Goal: Task Accomplishment & Management: Manage account settings

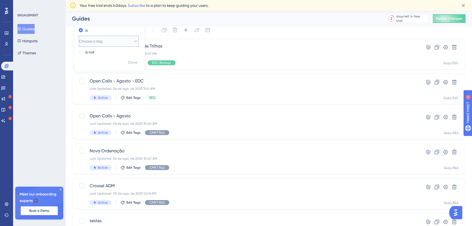
click at [117, 41] on button "Choose a tag" at bounding box center [109, 41] width 60 height 11
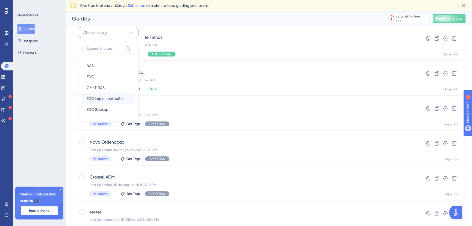
scroll to position [25, 0]
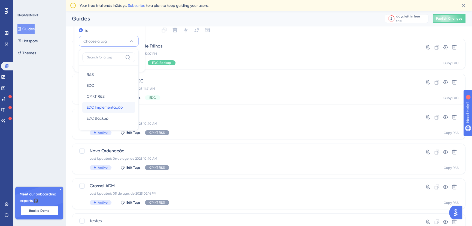
click at [115, 104] on span "EDC Implementação" at bounding box center [105, 107] width 36 height 7
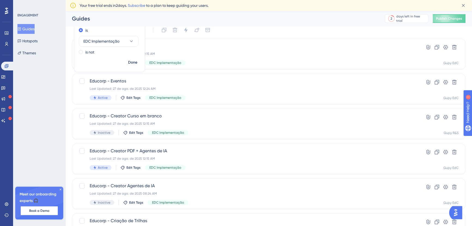
click at [281, 29] on div "Select All Showing Deselect" at bounding box center [272, 30] width 387 height 9
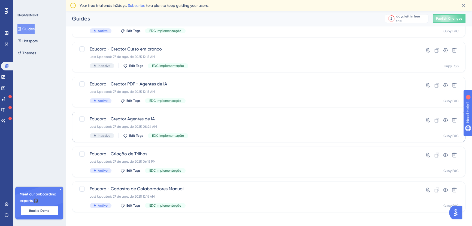
scroll to position [95, 0]
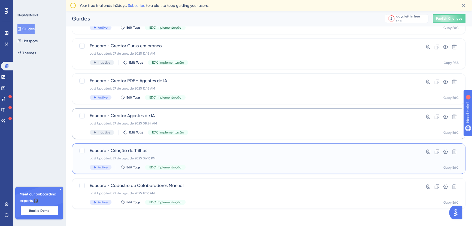
click at [188, 161] on div "Educorp - Criação de Trilhas Last Updated: 27 de ago. de 2025 06:16 PM Active E…" at bounding box center [247, 158] width 315 height 22
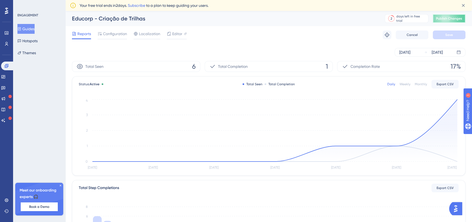
click at [455, 17] on span "Publish Changes" at bounding box center [449, 18] width 26 height 4
click at [457, 100] on circle at bounding box center [458, 99] width 2 height 2
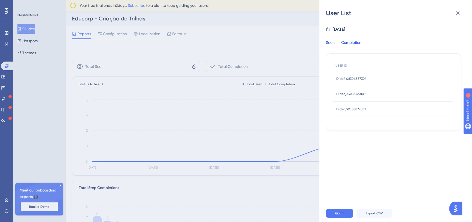
click at [350, 44] on div "Completion" at bounding box center [351, 44] width 20 height 10
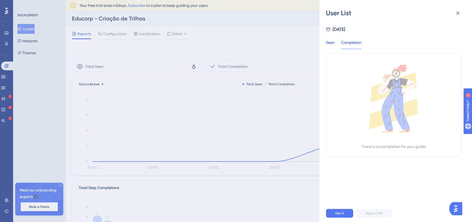
click at [329, 44] on div "Seen" at bounding box center [330, 44] width 9 height 10
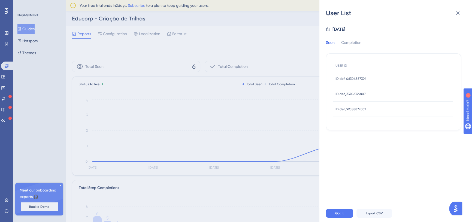
click at [355, 78] on span "ID def_06304557329" at bounding box center [351, 79] width 31 height 4
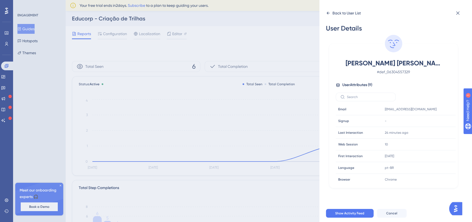
click at [330, 11] on icon at bounding box center [328, 13] width 4 height 4
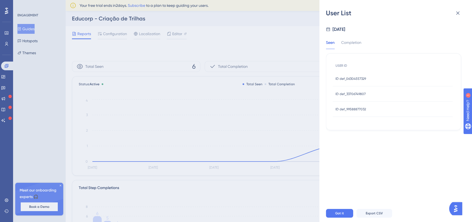
click at [349, 93] on span "ID def_33706749807" at bounding box center [351, 94] width 30 height 4
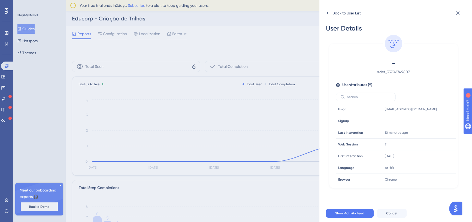
click at [326, 15] on icon at bounding box center [328, 13] width 4 height 4
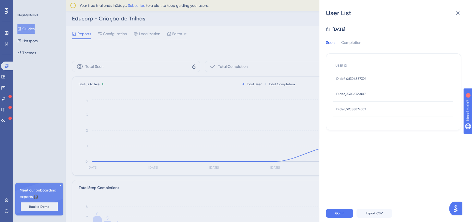
click at [364, 111] on span "ID def_99588877032" at bounding box center [351, 109] width 31 height 4
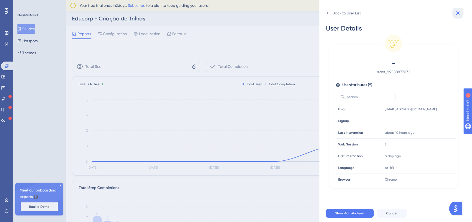
click at [459, 9] on button at bounding box center [458, 13] width 11 height 11
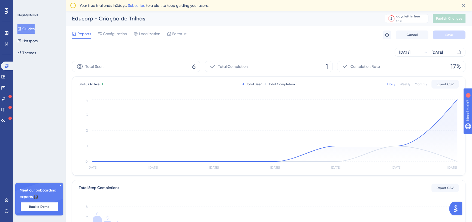
click at [34, 27] on button "Guides" at bounding box center [25, 29] width 17 height 10
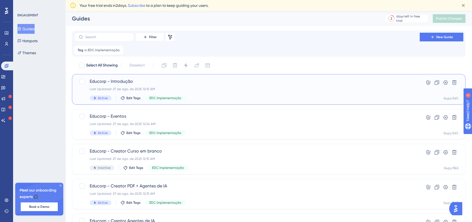
click at [169, 88] on div "Last Updated: 27 de ago. de 2025 12:15 AM" at bounding box center [247, 89] width 315 height 4
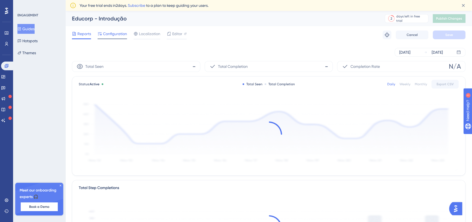
click at [119, 34] on span "Configuration" at bounding box center [115, 34] width 24 height 7
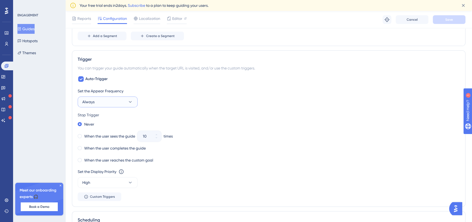
click at [126, 97] on button "Always" at bounding box center [108, 102] width 60 height 11
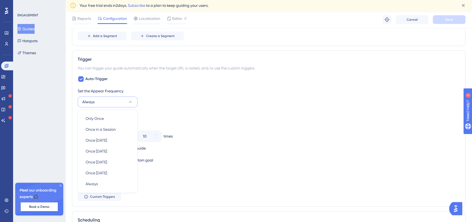
scroll to position [288, 0]
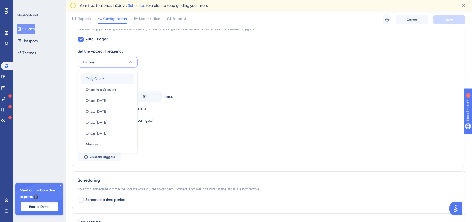
click at [119, 83] on div "Only Once Only Once" at bounding box center [108, 78] width 44 height 11
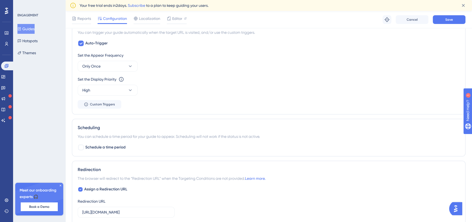
scroll to position [275, 0]
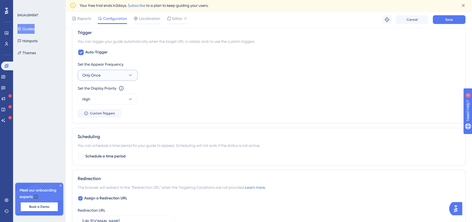
click at [118, 77] on button "Only Once" at bounding box center [108, 75] width 60 height 11
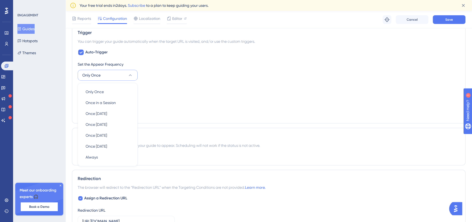
scroll to position [288, 0]
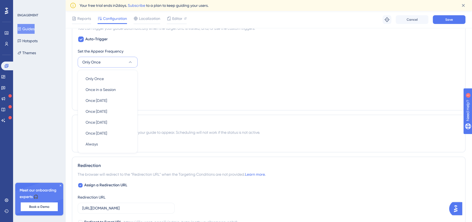
click at [211, 68] on div "Set the Appear Frequency Only Once Only Once Only Once Once in a Session Once i…" at bounding box center [269, 76] width 382 height 57
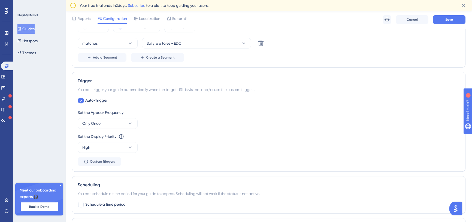
scroll to position [213, 0]
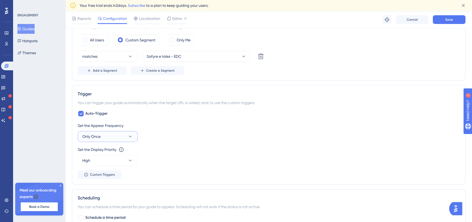
click at [106, 137] on button "Only Once" at bounding box center [108, 136] width 60 height 11
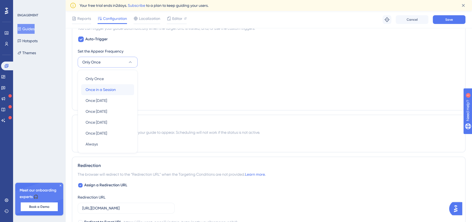
click at [109, 91] on span "Once in a Session" at bounding box center [101, 89] width 30 height 7
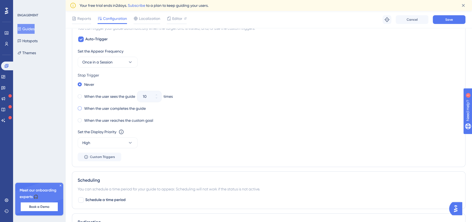
click at [109, 110] on label "When the user completes the guide" at bounding box center [115, 108] width 62 height 7
click at [110, 121] on label "When the user reaches the custom goal" at bounding box center [118, 120] width 69 height 7
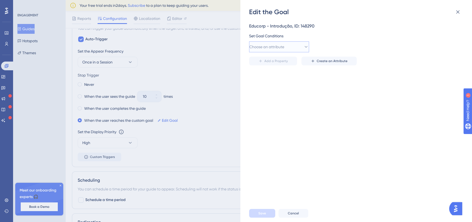
click at [270, 46] on span "Choose an attribute" at bounding box center [267, 47] width 35 height 7
click at [268, 77] on div "Guide Guide" at bounding box center [279, 74] width 44 height 11
click at [349, 49] on button "is seen" at bounding box center [340, 46] width 60 height 11
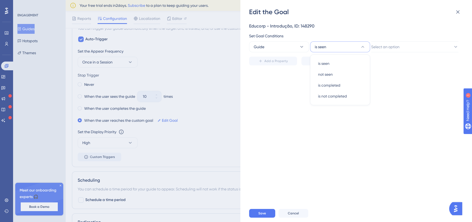
click at [349, 49] on button "is seen" at bounding box center [340, 46] width 60 height 11
click at [400, 46] on span "Select an option" at bounding box center [386, 47] width 28 height 7
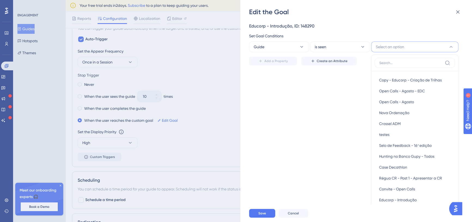
scroll to position [19, 0]
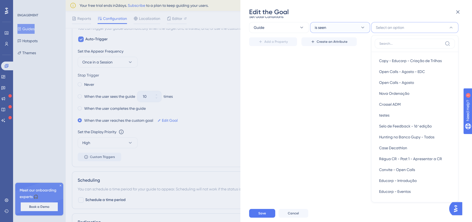
click at [340, 28] on button "is seen" at bounding box center [340, 27] width 60 height 11
click at [300, 25] on icon at bounding box center [301, 27] width 5 height 5
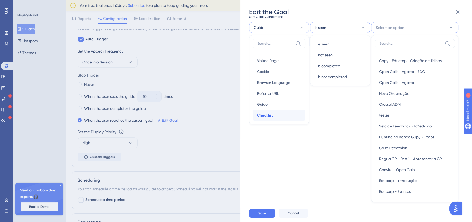
click at [274, 112] on div "Checklist Checklist" at bounding box center [279, 115] width 44 height 11
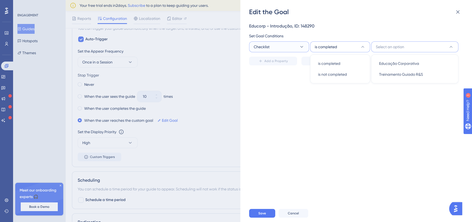
click at [290, 44] on button "Checklist" at bounding box center [279, 46] width 60 height 11
click at [272, 74] on div "Guide Guide" at bounding box center [279, 74] width 44 height 11
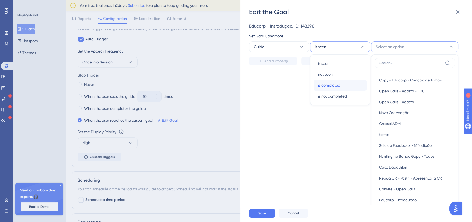
click at [330, 83] on span "is completed" at bounding box center [329, 85] width 22 height 7
click at [394, 64] on input at bounding box center [411, 63] width 63 height 4
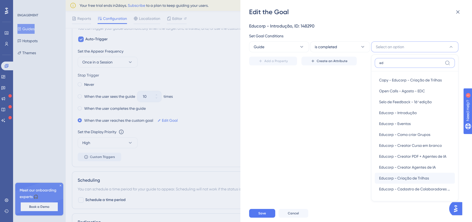
type input "ed"
click at [415, 179] on span "Educorp - Criação de Trilhas" at bounding box center [404, 178] width 50 height 7
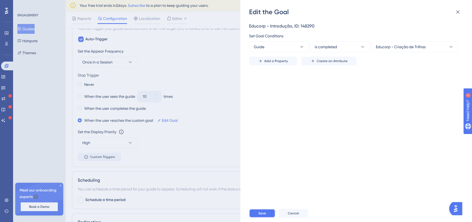
click at [263, 216] on span "Save" at bounding box center [263, 213] width 8 height 4
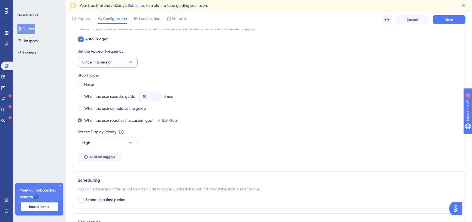
click at [117, 62] on button "Once in a Session" at bounding box center [108, 62] width 60 height 11
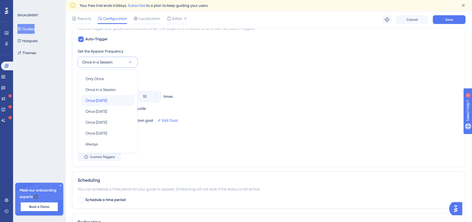
click at [115, 97] on div "Once in 1 day Once in 1 day" at bounding box center [108, 100] width 44 height 11
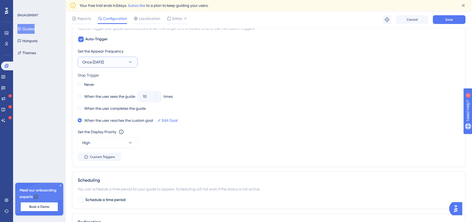
click at [122, 61] on button "Once [DATE]" at bounding box center [108, 62] width 60 height 11
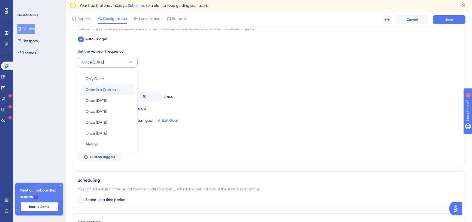
click at [109, 89] on span "Once in a Session" at bounding box center [101, 89] width 30 height 7
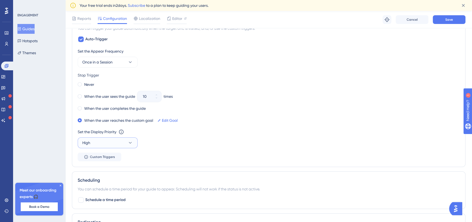
click at [101, 144] on button "High" at bounding box center [108, 142] width 60 height 11
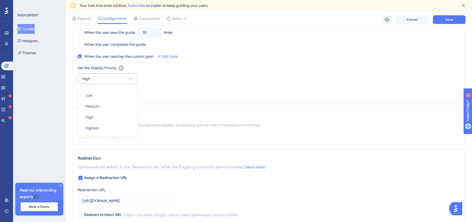
click at [47, 122] on div "ENGAGEMENT Guides Hotspots Themes Meet our onboarding experts 🎧 Book a Demo Upg…" at bounding box center [39, 111] width 52 height 222
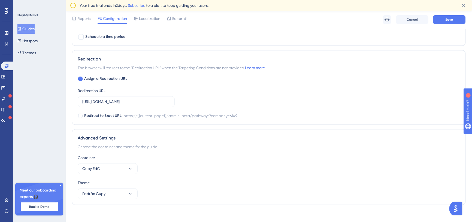
scroll to position [455, 0]
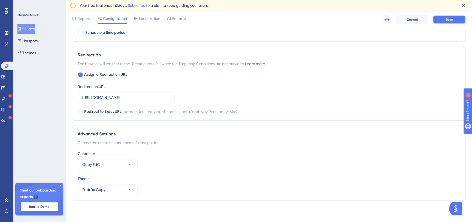
click at [446, 22] on button "Save" at bounding box center [449, 19] width 33 height 9
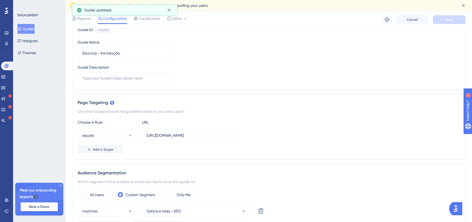
scroll to position [0, 0]
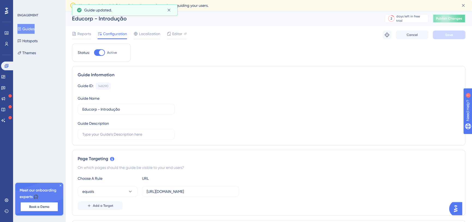
click at [460, 19] on span "Publish Changes" at bounding box center [449, 18] width 26 height 4
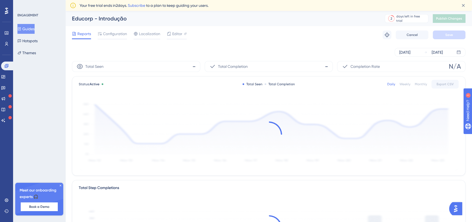
click at [33, 31] on button "Guides" at bounding box center [25, 29] width 17 height 10
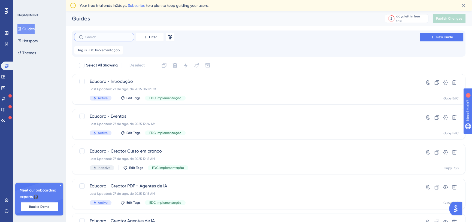
click at [110, 35] on input "text" at bounding box center [107, 37] width 44 height 4
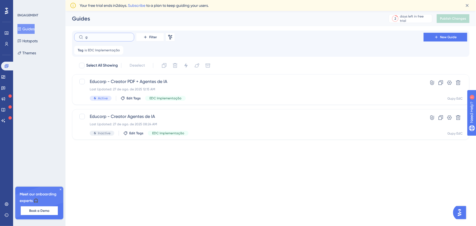
type input "gr"
checkbox input "true"
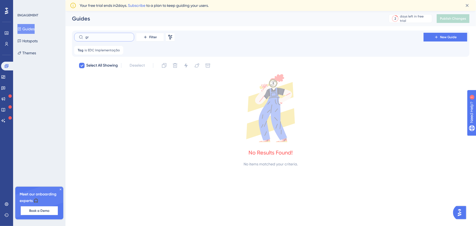
type input "g"
checkbox input "false"
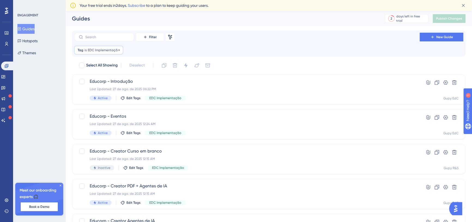
click at [121, 52] on div "Tag is EDC Implementação EDC Implementação Remove" at bounding box center [98, 50] width 49 height 9
click at [119, 49] on icon at bounding box center [119, 50] width 3 height 3
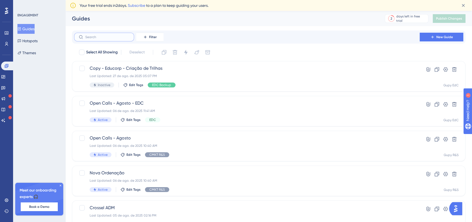
click at [108, 38] on input "text" at bounding box center [107, 37] width 44 height 4
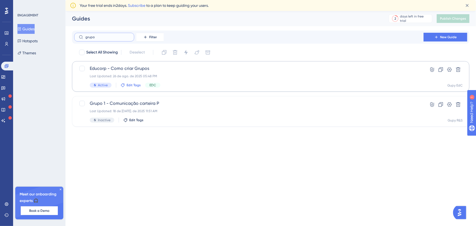
type input "grupo"
click at [136, 85] on span "Edit Tags" at bounding box center [134, 85] width 14 height 4
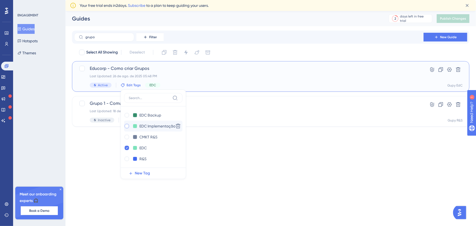
click at [125, 128] on div at bounding box center [126, 125] width 5 height 5
checkbox input "true"
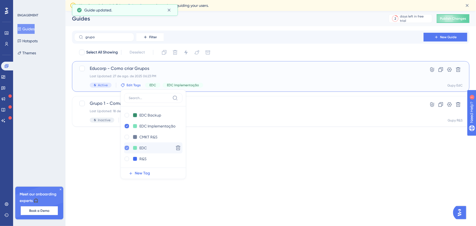
click at [127, 148] on div at bounding box center [127, 148] width 4 height 4
checkbox input "false"
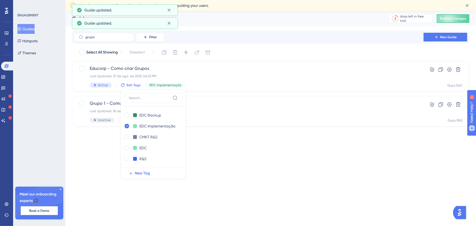
click at [259, 0] on html "Performance Users Engagement Widgets Feedback Product Updates Knowledge Base AI…" at bounding box center [238, 0] width 476 height 0
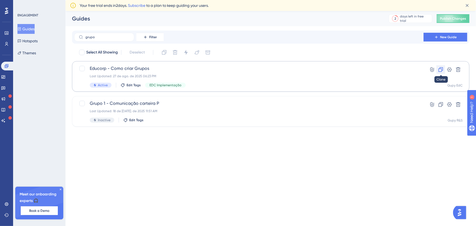
click at [443, 68] on icon at bounding box center [441, 69] width 5 height 5
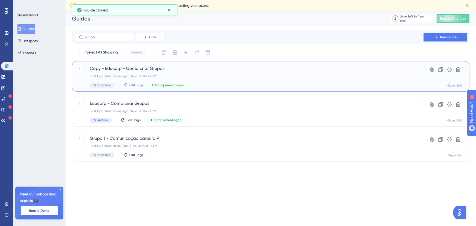
click at [140, 85] on span "Edit Tags" at bounding box center [136, 85] width 14 height 4
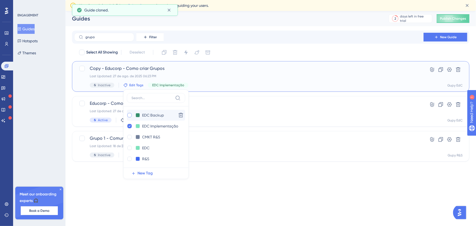
click at [130, 113] on div at bounding box center [129, 115] width 4 height 4
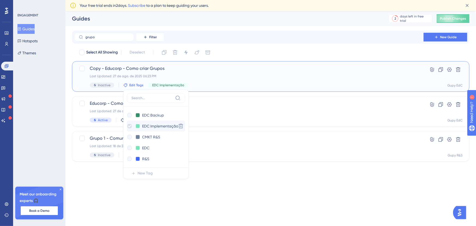
checkbox input "true"
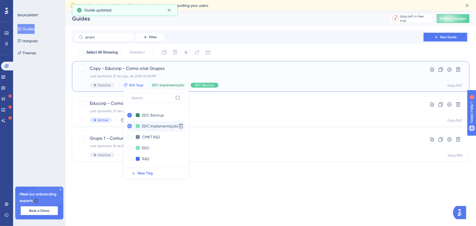
click at [128, 127] on icon at bounding box center [129, 126] width 2 height 4
checkbox input "false"
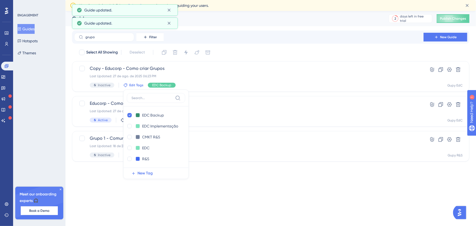
click at [262, 0] on html "Performance Users Engagement Widgets Feedback Product Updates Knowledge Base AI…" at bounding box center [238, 0] width 476 height 0
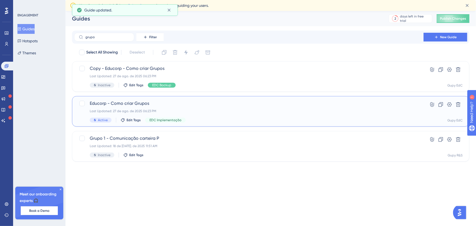
click at [180, 110] on div "Last Updated: 27 de ago. de 2025 06:23 PM" at bounding box center [249, 111] width 318 height 4
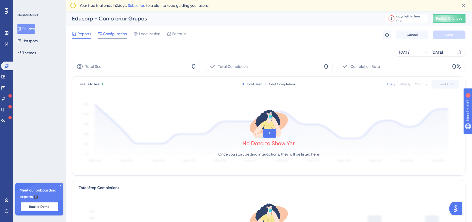
click at [109, 32] on span "Configuration" at bounding box center [115, 34] width 24 height 7
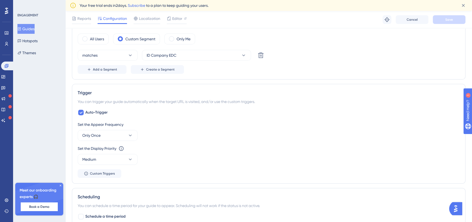
scroll to position [223, 0]
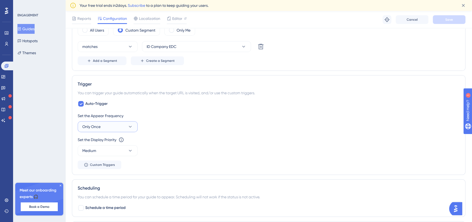
click at [115, 125] on button "Only Once" at bounding box center [108, 126] width 60 height 11
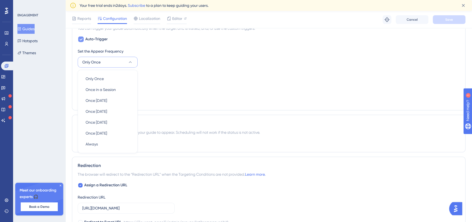
click at [80, 39] on icon at bounding box center [80, 39] width 3 height 4
checkbox input "false"
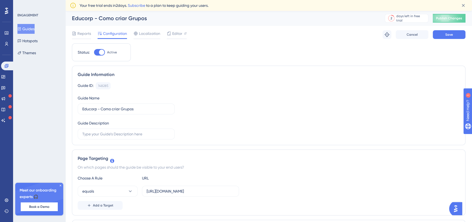
scroll to position [0, 0]
click at [447, 36] on span "Save" at bounding box center [450, 35] width 8 height 4
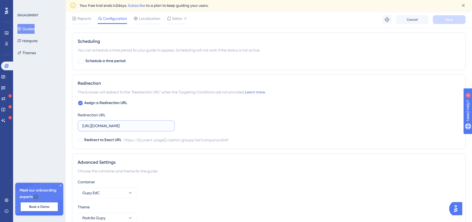
scroll to position [0, 6]
drag, startPoint x: 144, startPoint y: 127, endPoint x: 195, endPoint y: 127, distance: 50.7
click at [195, 127] on div "Assign a Redirection URL Redirection URL https://niduu.com/admin/groups/list?co…" at bounding box center [269, 122] width 382 height 44
click at [160, 127] on input "https://niduu.com/admin/groups/list?company=6149" at bounding box center [126, 126] width 88 height 6
drag, startPoint x: 136, startPoint y: 127, endPoint x: 188, endPoint y: 125, distance: 52.4
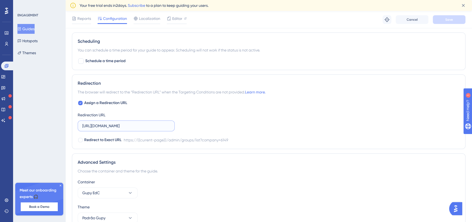
click at [188, 125] on div "Assign a Redirection URL Redirection URL https://niduu.com/admin/groups/list?co…" at bounding box center [269, 122] width 382 height 44
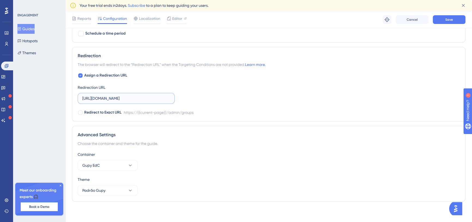
scroll to position [350, 0]
type input "https://niduu.com/admin/groups"
click at [448, 21] on span "Save" at bounding box center [450, 19] width 8 height 4
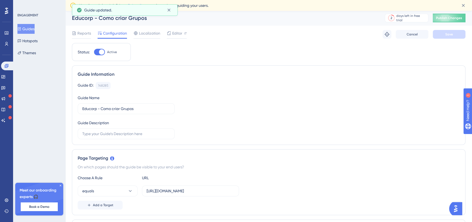
scroll to position [0, 0]
click at [448, 20] on span "Publish Changes" at bounding box center [449, 18] width 26 height 4
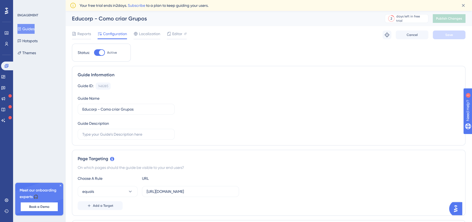
click at [32, 30] on button "Guides" at bounding box center [25, 29] width 17 height 10
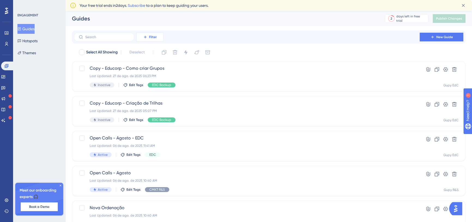
click at [154, 38] on span "Filter" at bounding box center [153, 37] width 8 height 4
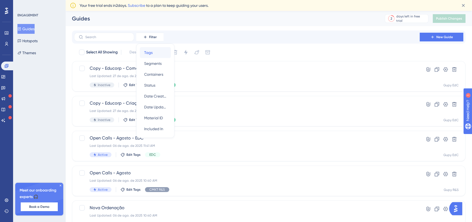
click at [152, 53] on span "Tags" at bounding box center [148, 52] width 8 height 7
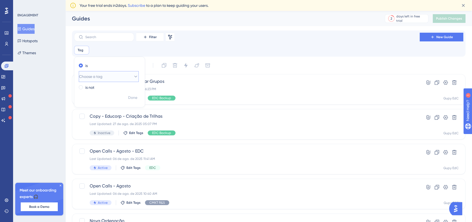
click at [112, 78] on button "Choose a tag" at bounding box center [109, 76] width 60 height 11
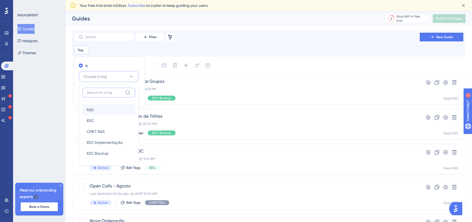
scroll to position [14, 0]
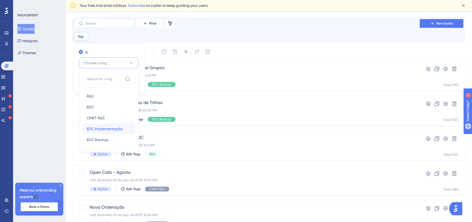
click at [103, 129] on span "EDC Implementação" at bounding box center [105, 129] width 36 height 7
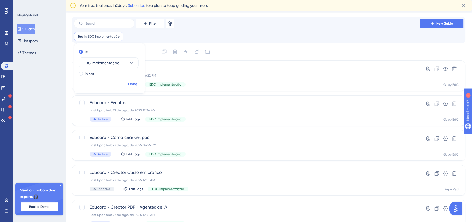
click at [134, 82] on span "Done" at bounding box center [132, 84] width 9 height 7
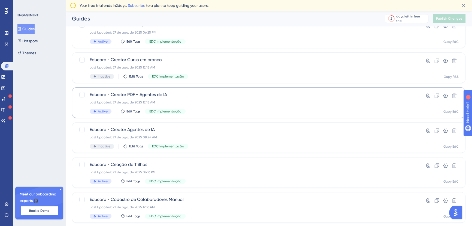
scroll to position [105, 0]
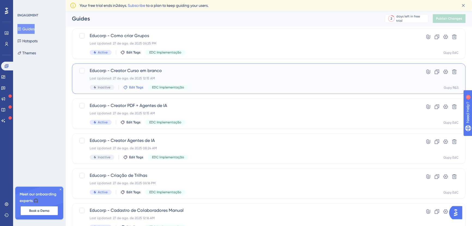
click at [136, 89] on span "Edit Tags" at bounding box center [136, 87] width 14 height 4
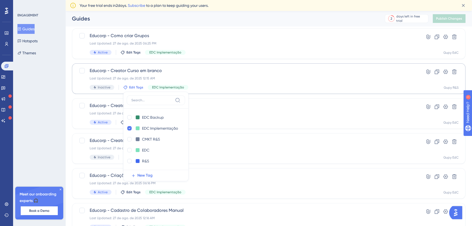
scroll to position [128, 0]
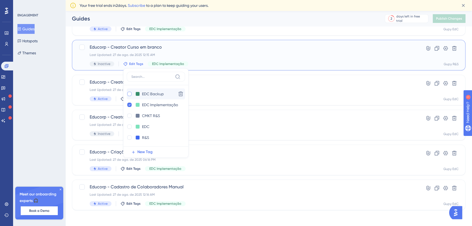
click at [129, 95] on div at bounding box center [129, 94] width 4 height 4
checkbox input "true"
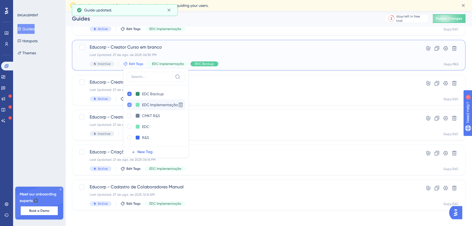
click at [131, 104] on div at bounding box center [129, 105] width 4 height 4
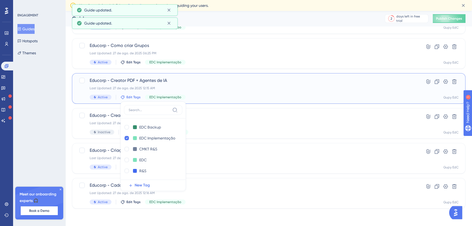
scroll to position [95, 0]
click at [42, 111] on div "ENGAGEMENT Guides Hotspots Themes Meet our onboarding experts 🎧 Book a Demo Upg…" at bounding box center [39, 113] width 52 height 226
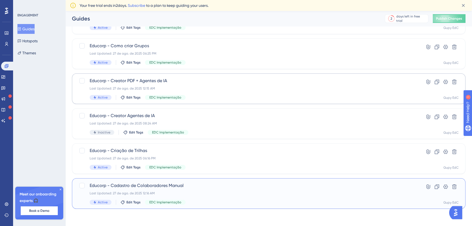
click at [207, 194] on div "Last Updated: 27 de ago. de 2025 12:16 AM" at bounding box center [247, 193] width 315 height 4
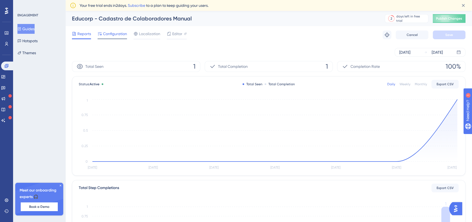
click at [107, 37] on span "Configuration" at bounding box center [115, 34] width 24 height 7
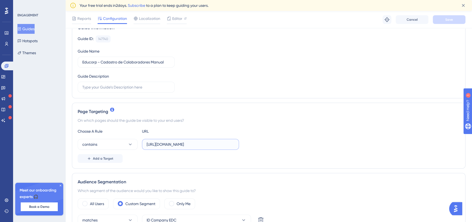
scroll to position [0, 16]
drag, startPoint x: 223, startPoint y: 144, endPoint x: 254, endPoint y: 144, distance: 31.4
click at [254, 144] on div "contains https://niduu.com/admin-beta/pathways?company=4920" at bounding box center [269, 144] width 382 height 11
click at [228, 145] on input "https://niduu.com/admin-beta/pathways?company=4920" at bounding box center [191, 145] width 88 height 6
drag, startPoint x: 189, startPoint y: 145, endPoint x: 242, endPoint y: 143, distance: 53.2
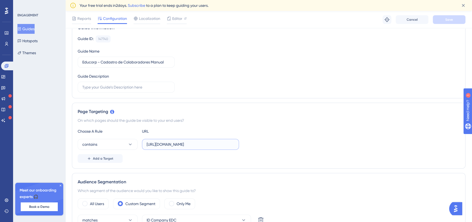
click at [242, 143] on div "contains https://niduu.com/admin-beta/pathways?company=4920" at bounding box center [269, 144] width 382 height 11
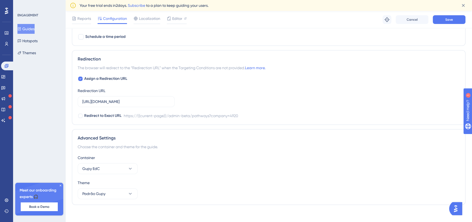
scroll to position [347, 0]
type input "[URL][DOMAIN_NAME]"
click at [159, 101] on input "https://niduu.com/admin-beta/pathways?company=4920" at bounding box center [126, 101] width 88 height 6
drag, startPoint x: 139, startPoint y: 101, endPoint x: 185, endPoint y: 103, distance: 45.9
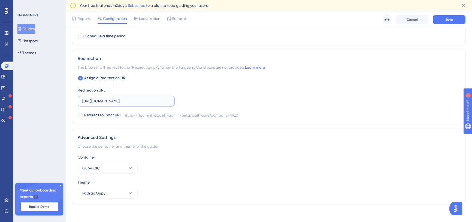
click at [185, 103] on div "Assign a Redirection URL Redirection URL https://niduu.com/admin-beta/pathways?…" at bounding box center [269, 97] width 382 height 44
click at [158, 100] on input "https://niduu.com/admin-beta/pathways?company=4920" at bounding box center [126, 101] width 88 height 6
drag, startPoint x: 124, startPoint y: 100, endPoint x: 175, endPoint y: 101, distance: 51.0
click at [175, 101] on div "Assign a Redirection URL Redirection URL https://niduu.com/admin-beta/pathways?…" at bounding box center [269, 97] width 382 height 44
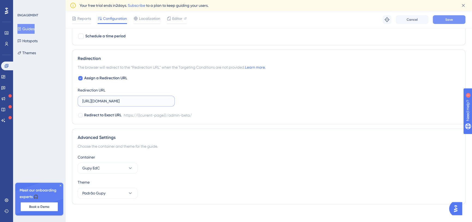
type input "[URL][DOMAIN_NAME]"
click at [442, 22] on button "Save" at bounding box center [449, 19] width 33 height 9
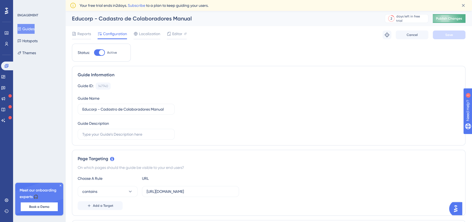
click at [454, 21] on button "Publish Changes" at bounding box center [449, 18] width 33 height 9
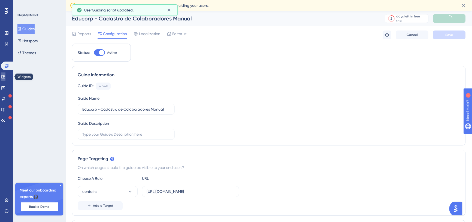
click at [5, 77] on link at bounding box center [3, 77] width 4 height 9
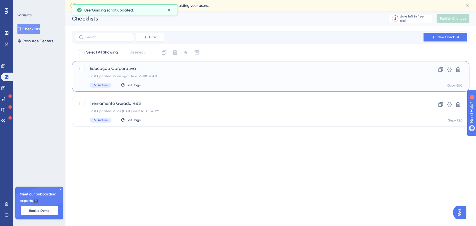
click at [206, 78] on div "Last Updated: 27 de ago. de 2025 08:34 AM" at bounding box center [249, 76] width 318 height 4
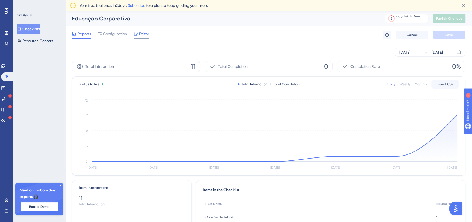
click at [143, 35] on span "Editor" at bounding box center [144, 34] width 10 height 7
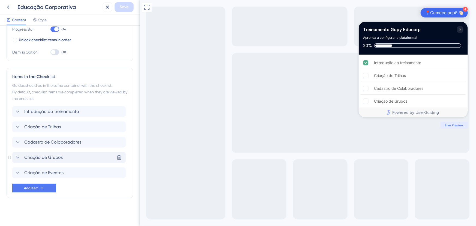
click at [18, 159] on icon at bounding box center [17, 157] width 7 height 7
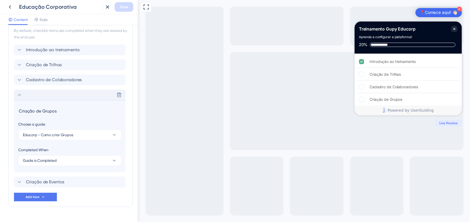
scroll to position [145, 0]
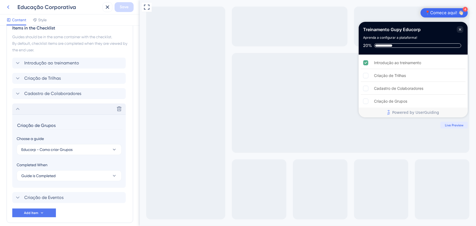
click at [9, 4] on icon at bounding box center [8, 7] width 7 height 7
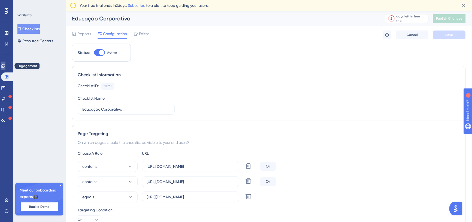
click at [4, 66] on icon at bounding box center [3, 66] width 4 height 4
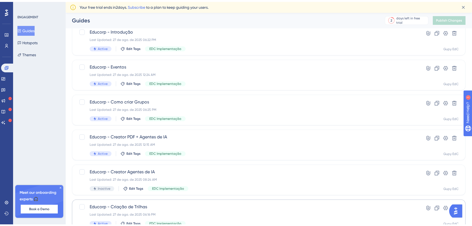
scroll to position [95, 0]
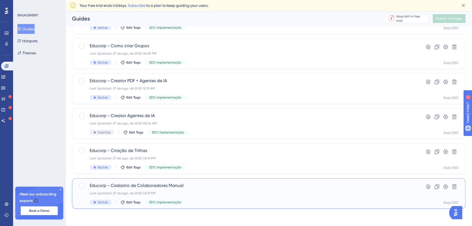
click at [222, 192] on div "Last Updated: 27 de ago. de 2025 06:31 PM" at bounding box center [247, 193] width 315 height 4
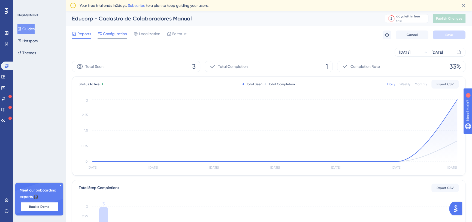
click at [118, 34] on span "Configuration" at bounding box center [115, 34] width 24 height 7
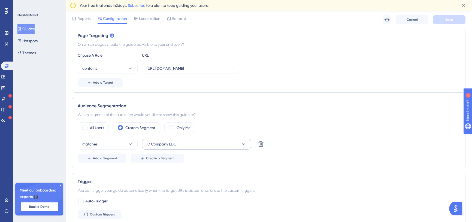
scroll to position [99, 0]
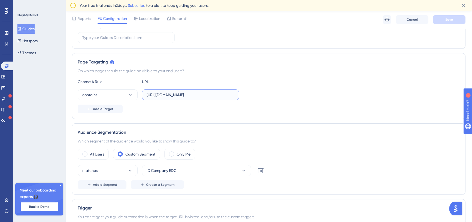
click at [220, 97] on input "[URL][DOMAIN_NAME]" at bounding box center [191, 95] width 88 height 6
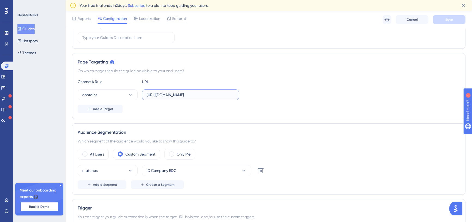
click at [220, 97] on input "[URL][DOMAIN_NAME]" at bounding box center [191, 95] width 88 height 6
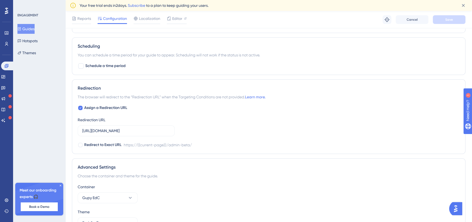
scroll to position [322, 0]
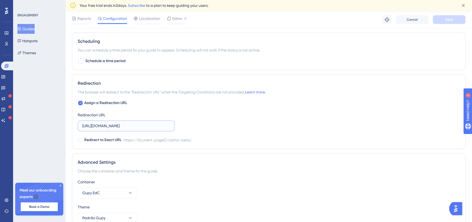
click at [160, 125] on input "[URL][DOMAIN_NAME]" at bounding box center [126, 126] width 88 height 6
paste input "[URL][DOMAIN_NAME]"
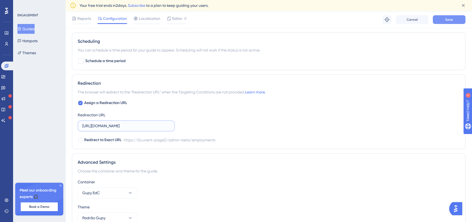
type input "[URL][DOMAIN_NAME]"
click at [446, 18] on span "Save" at bounding box center [450, 19] width 8 height 4
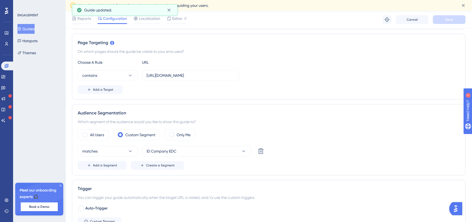
scroll to position [0, 0]
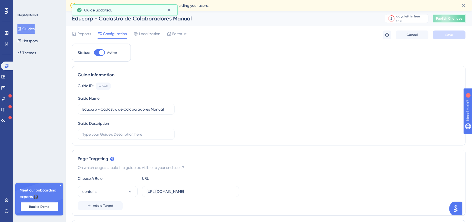
click at [458, 20] on span "Publish Changes" at bounding box center [449, 18] width 26 height 4
click at [451, 17] on span "Publish Changes" at bounding box center [449, 18] width 26 height 4
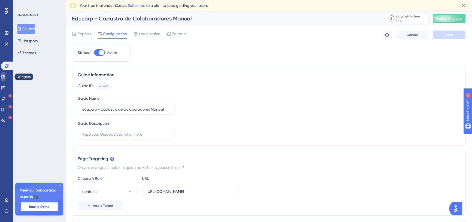
click at [5, 79] on link at bounding box center [3, 77] width 4 height 9
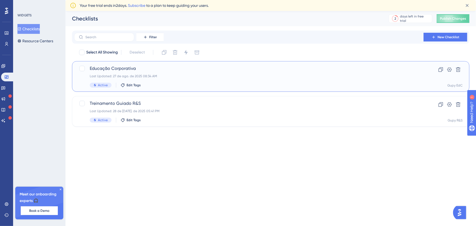
click at [174, 76] on div "Last Updated: 27 de ago. de 2025 08:34 AM" at bounding box center [249, 76] width 318 height 4
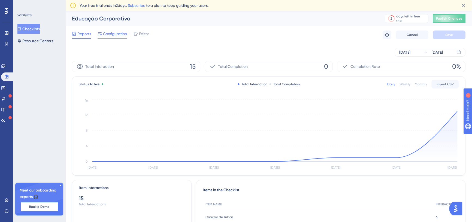
click at [116, 35] on span "Configuration" at bounding box center [115, 34] width 24 height 7
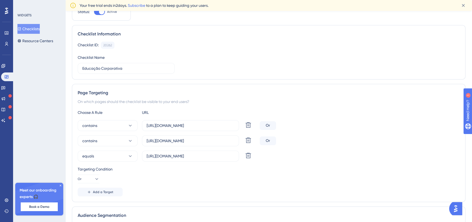
scroll to position [74, 0]
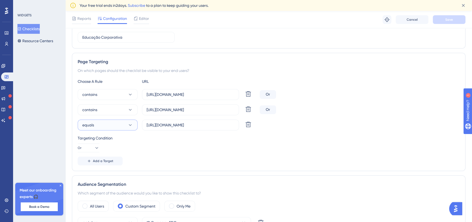
click at [104, 125] on button "equals" at bounding box center [108, 125] width 60 height 11
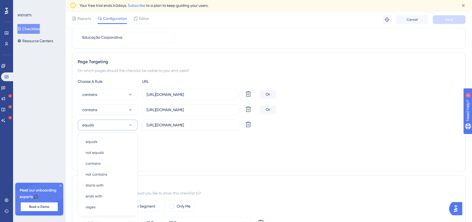
scroll to position [137, 0]
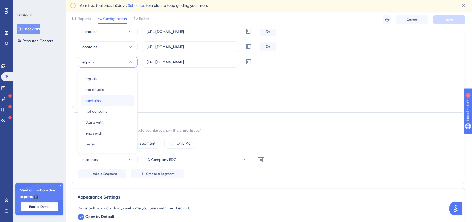
click at [103, 100] on div "contains contains" at bounding box center [108, 100] width 44 height 11
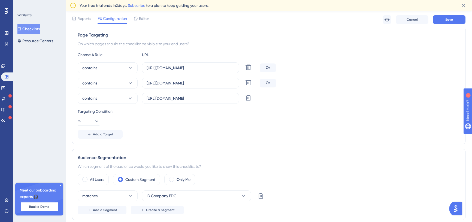
scroll to position [88, 0]
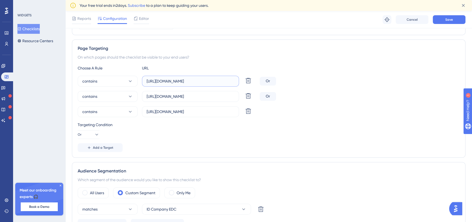
click at [223, 80] on input "https://niduu.com/admin-beta/pathways" at bounding box center [191, 81] width 88 height 6
click at [220, 82] on input "https://niduu.com/admin-beta/pathways" at bounding box center [191, 81] width 88 height 6
drag, startPoint x: 226, startPoint y: 80, endPoint x: 204, endPoint y: 85, distance: 22.6
click at [204, 85] on label "https://niduu.com/admin-beta/pathways" at bounding box center [190, 81] width 97 height 11
type input "[URL][DOMAIN_NAME]"
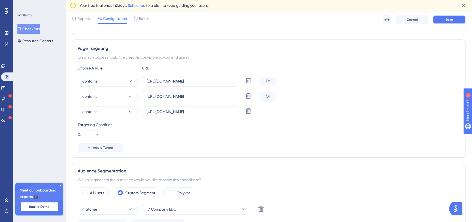
click at [464, 19] on button "Save" at bounding box center [449, 19] width 33 height 9
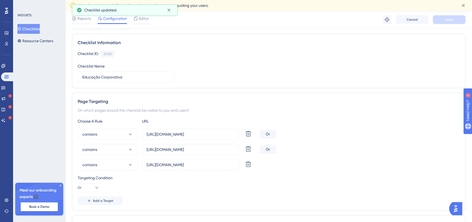
scroll to position [0, 0]
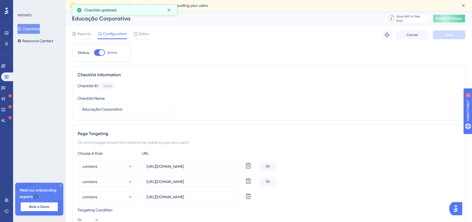
click at [451, 18] on span "Publish Changes" at bounding box center [449, 18] width 26 height 4
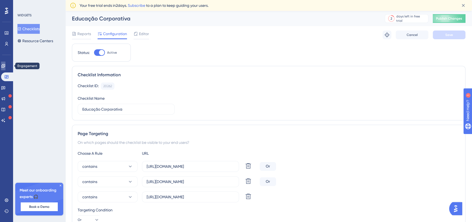
click at [5, 67] on icon at bounding box center [3, 66] width 4 height 4
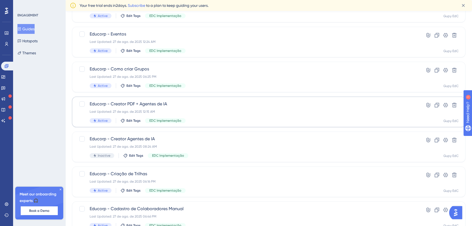
scroll to position [130, 0]
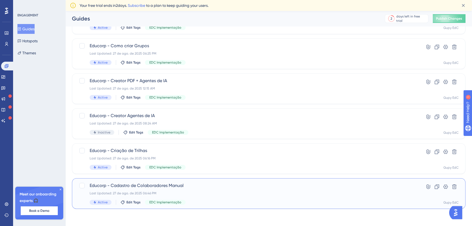
click at [236, 188] on div "Educorp - Cadastro de Colaboradores Manual Last Updated: 27 de ago. de 2025 06:…" at bounding box center [247, 193] width 315 height 22
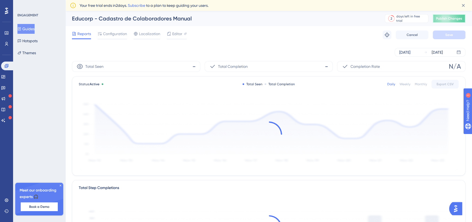
click at [453, 19] on span "Publish Changes" at bounding box center [449, 18] width 26 height 4
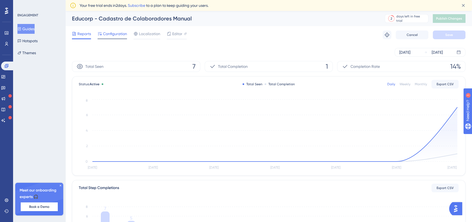
click at [106, 37] on span "Configuration" at bounding box center [115, 34] width 24 height 7
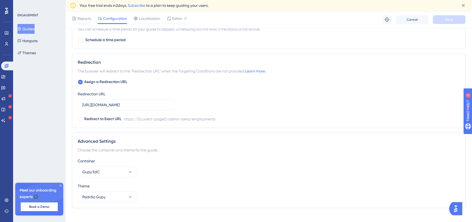
scroll to position [388, 0]
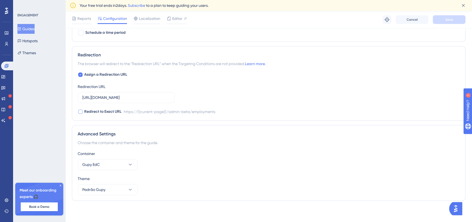
click at [112, 113] on span "Redirect to Exact URL" at bounding box center [102, 112] width 37 height 7
checkbox input "true"
click at [446, 20] on span "Save" at bounding box center [450, 19] width 8 height 4
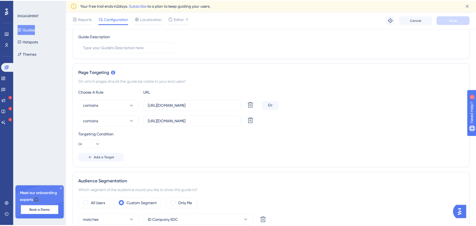
scroll to position [0, 0]
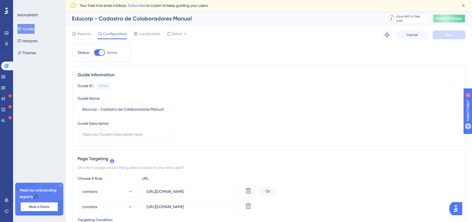
click at [453, 19] on span "Publish Changes" at bounding box center [449, 18] width 26 height 4
click at [3, 77] on link at bounding box center [3, 77] width 4 height 9
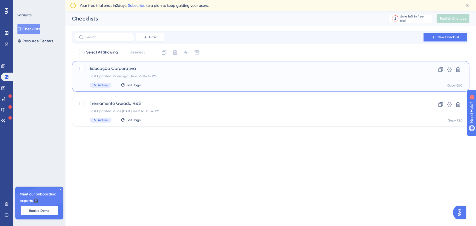
click at [176, 76] on div "Last Updated: 27 de ago. de 2025 06:42 PM" at bounding box center [249, 76] width 318 height 4
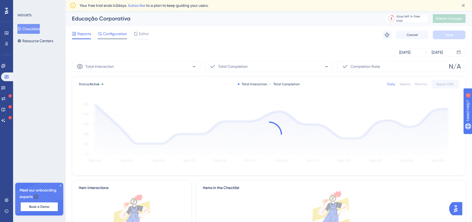
click at [112, 35] on span "Configuration" at bounding box center [115, 34] width 24 height 7
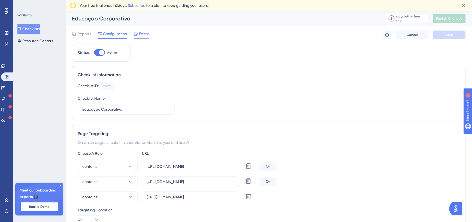
click at [143, 34] on span "Editor" at bounding box center [144, 34] width 10 height 7
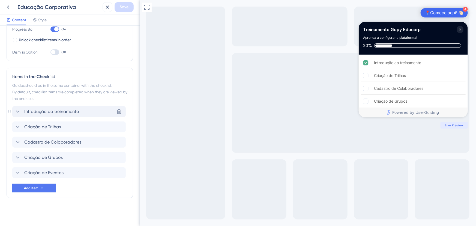
click at [18, 112] on icon at bounding box center [17, 111] width 7 height 7
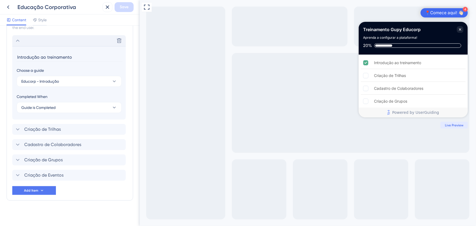
scroll to position [170, 0]
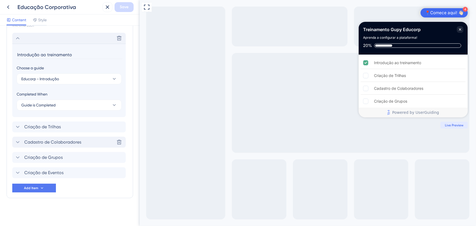
click at [60, 137] on div "Cadastro de Colaboradores Delete" at bounding box center [68, 142] width 113 height 11
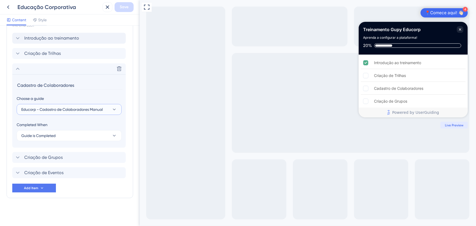
click at [109, 108] on button "Educorp - Cadastro de Colaboradores Manual" at bounding box center [69, 109] width 105 height 11
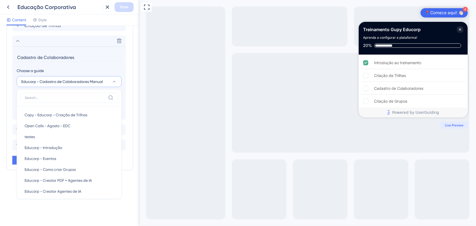
click at [99, 65] on section "Cadastro de Colaboradores Choose a guide Educorp - Cadastro de Colaboradores Ma…" at bounding box center [68, 82] width 113 height 73
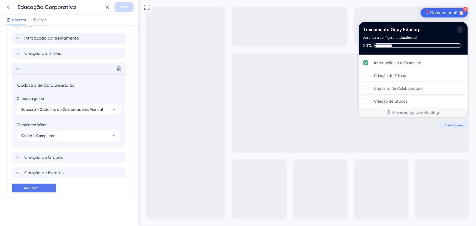
click at [15, 69] on icon at bounding box center [17, 68] width 7 height 7
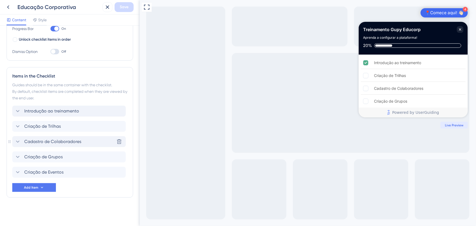
scroll to position [97, 0]
click at [44, 183] on div "Introdução ao treinamento Criação de Trilhas Cadastro de Colaboradores Criação …" at bounding box center [69, 149] width 115 height 86
click at [45, 189] on button "Add Item" at bounding box center [34, 188] width 44 height 9
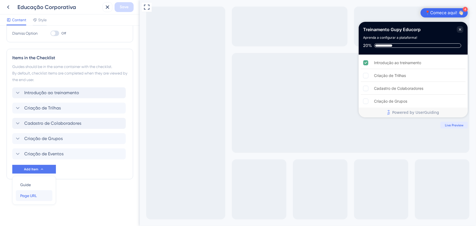
click at [41, 195] on div "Page URL Page URL" at bounding box center [34, 195] width 28 height 11
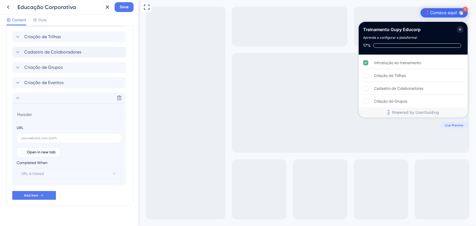
scroll to position [194, 0]
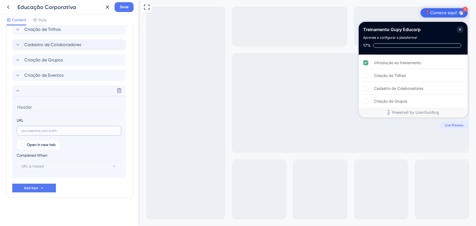
click at [44, 132] on input "text" at bounding box center [68, 131] width 95 height 4
paste input "[URL][DOMAIN_NAME]"
type input "[URL][DOMAIN_NAME]"
click at [56, 167] on button "URL is Visited" at bounding box center [69, 166] width 105 height 11
click at [53, 197] on div "Goal is Reached Goal is Reached" at bounding box center [69, 193] width 89 height 11
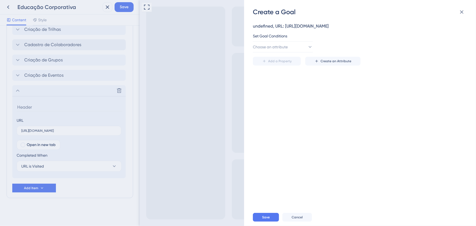
click at [290, 41] on div "Set Goal Conditions Choose an attribute" at bounding box center [358, 43] width 211 height 20
click at [288, 46] on span "Choose an attribute" at bounding box center [270, 47] width 35 height 7
click at [277, 122] on div "Guide Guide" at bounding box center [283, 123] width 44 height 11
click at [349, 45] on button "is seen" at bounding box center [344, 46] width 60 height 11
click at [344, 82] on span "is completed" at bounding box center [333, 85] width 22 height 7
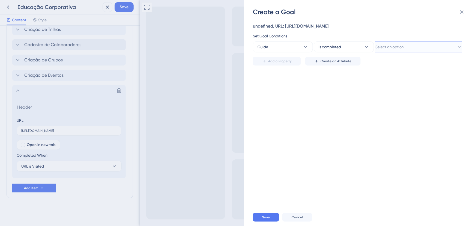
click at [394, 47] on span "Select an option" at bounding box center [389, 47] width 28 height 7
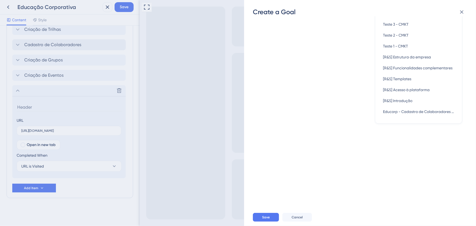
scroll to position [99, 0]
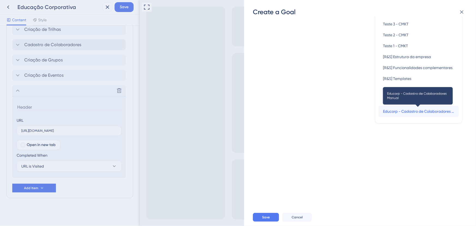
click at [404, 112] on span "Educorp - Cadastro de Colaboradores Manual" at bounding box center [418, 111] width 71 height 7
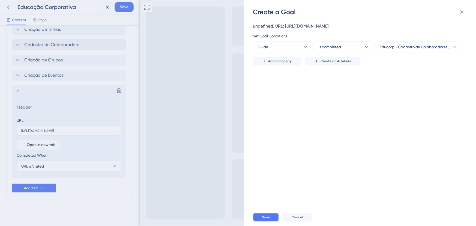
click at [267, 215] on span "Save" at bounding box center [266, 217] width 8 height 4
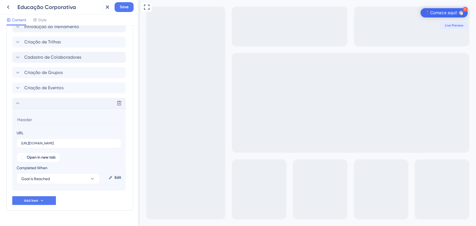
scroll to position [169, 0]
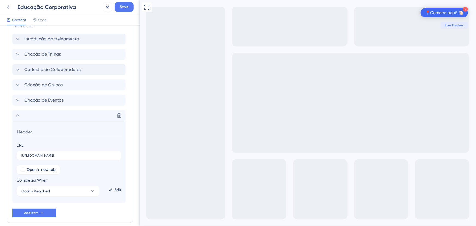
click at [58, 128] on input at bounding box center [70, 132] width 106 height 8
type input "Cadastro de Colaboradores URL"
click at [19, 113] on icon at bounding box center [17, 115] width 7 height 7
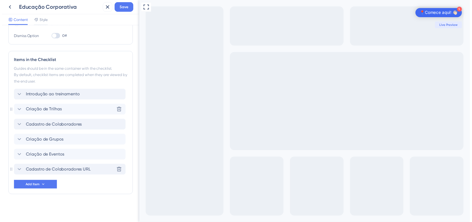
scroll to position [112, 0]
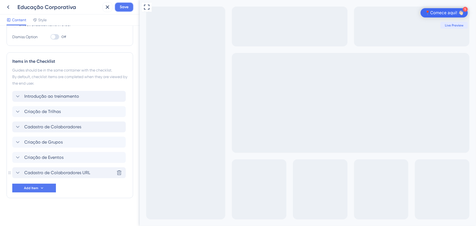
click at [122, 5] on span "Save" at bounding box center [124, 7] width 9 height 7
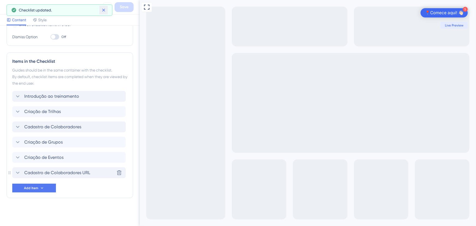
click at [104, 11] on icon at bounding box center [103, 10] width 3 height 3
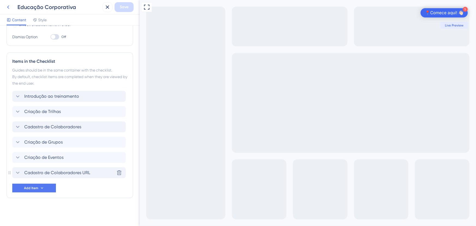
click at [11, 6] on icon at bounding box center [8, 7] width 7 height 7
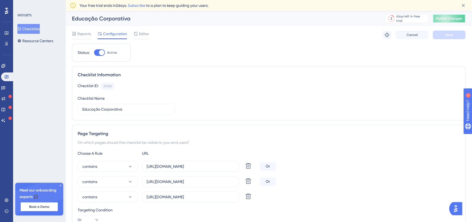
click at [457, 20] on span "Publish Changes" at bounding box center [449, 18] width 26 height 4
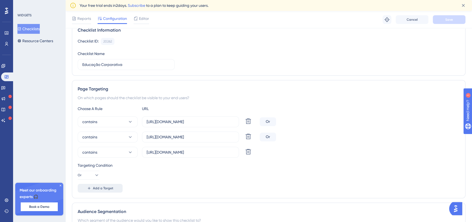
scroll to position [74, 0]
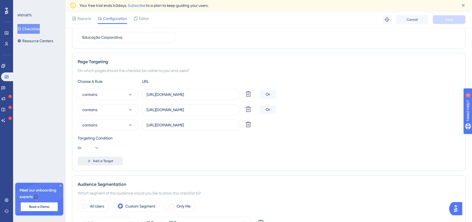
click at [111, 160] on span "Add a Target" at bounding box center [103, 161] width 20 height 4
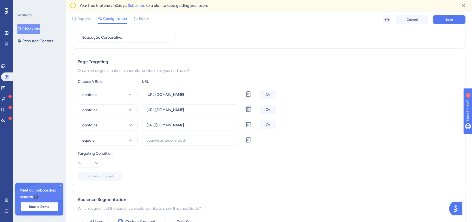
click at [172, 146] on div "Choose A Rule URL contains https://niduu.com/admin-beta/ Delete Or contains htt…" at bounding box center [269, 129] width 382 height 103
click at [172, 141] on input "text" at bounding box center [191, 140] width 88 height 6
paste input "https://niduu.com/admin-beta/events"
type input "https://niduu.com/admin-beta/events"
click at [108, 141] on button "equals" at bounding box center [108, 140] width 60 height 11
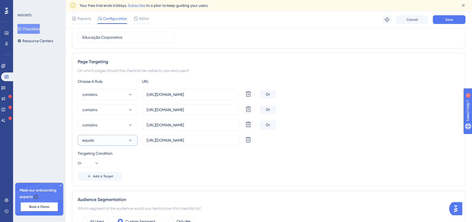
scroll to position [153, 0]
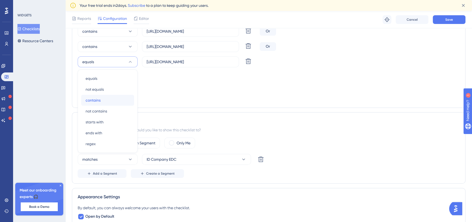
click at [104, 99] on div "contains contains" at bounding box center [108, 100] width 44 height 11
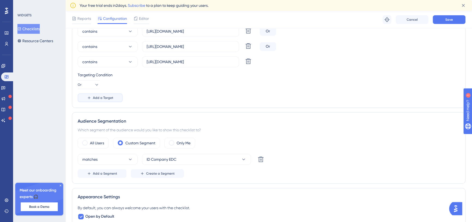
click at [106, 97] on span "Add a Target" at bounding box center [103, 98] width 20 height 4
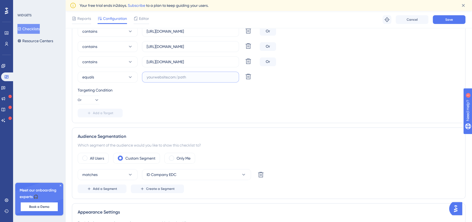
click at [176, 77] on input "text" at bounding box center [191, 77] width 88 height 6
paste input "[URL][DOMAIN_NAME]"
type input "[URL][DOMAIN_NAME]"
click at [103, 77] on button "equals" at bounding box center [108, 77] width 60 height 11
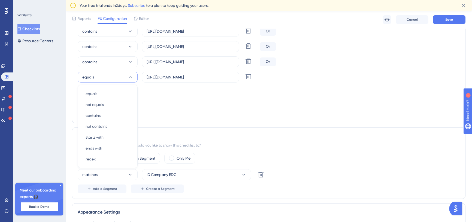
scroll to position [167, 0]
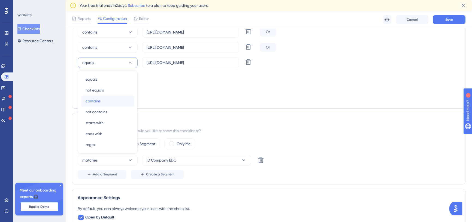
click at [104, 102] on div "contains contains" at bounding box center [108, 101] width 44 height 11
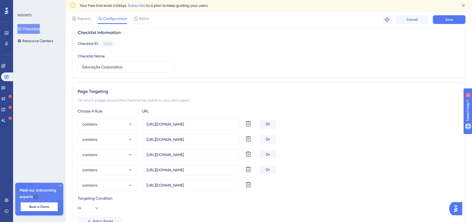
scroll to position [43, 0]
click at [452, 20] on span "Save" at bounding box center [450, 19] width 8 height 4
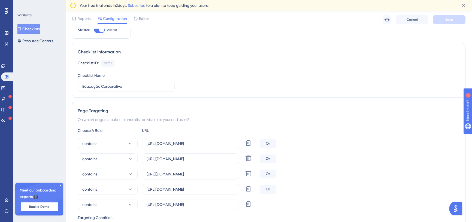
scroll to position [0, 0]
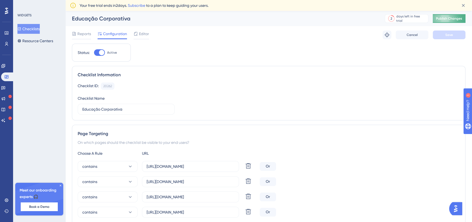
click at [457, 16] on button "Publish Changes" at bounding box center [449, 18] width 33 height 9
click at [5, 63] on link at bounding box center [3, 66] width 4 height 9
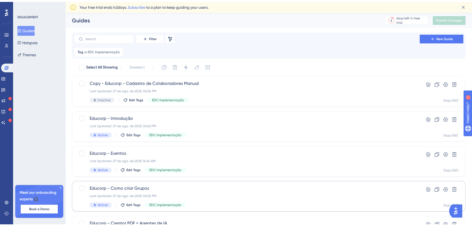
scroll to position [130, 0]
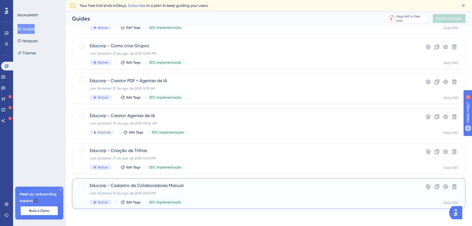
click at [238, 190] on div "Educorp - Cadastro de Colaboradores Manual Last Updated: 27 de ago. de 2025 06:…" at bounding box center [247, 193] width 315 height 22
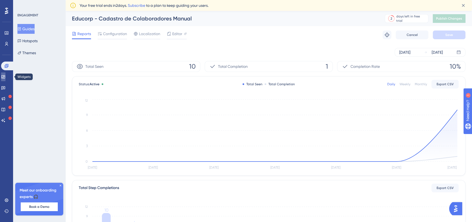
click at [5, 76] on icon at bounding box center [3, 77] width 4 height 4
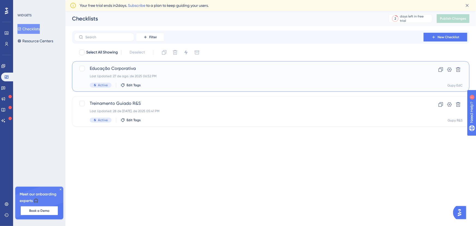
click at [223, 83] on div "Active Edit Tags" at bounding box center [249, 85] width 318 height 5
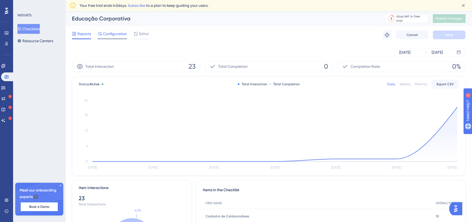
click at [113, 35] on span "Configuration" at bounding box center [115, 34] width 24 height 7
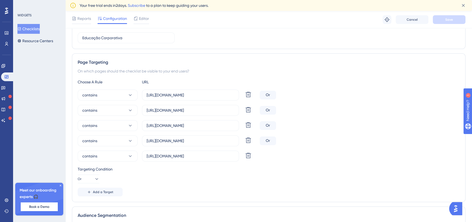
scroll to position [99, 0]
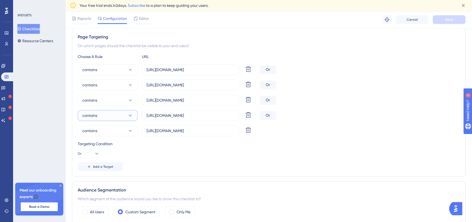
click at [122, 116] on button "contains" at bounding box center [108, 115] width 60 height 11
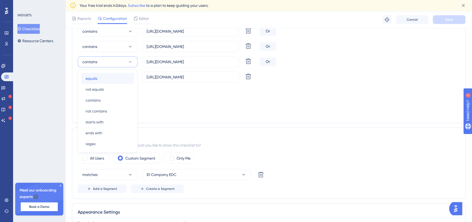
click at [117, 74] on div "equals equals" at bounding box center [108, 78] width 44 height 11
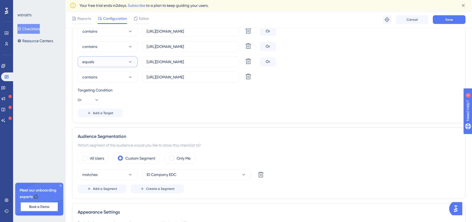
click at [117, 61] on button "equals" at bounding box center [108, 61] width 60 height 11
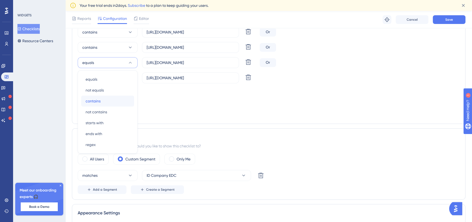
click at [103, 96] on div "contains contains" at bounding box center [108, 101] width 44 height 11
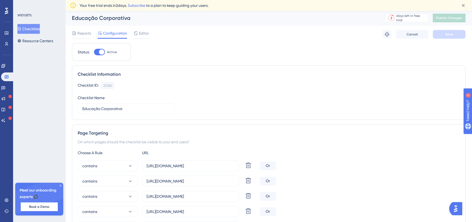
scroll to position [0, 0]
click at [5, 68] on icon at bounding box center [3, 66] width 4 height 4
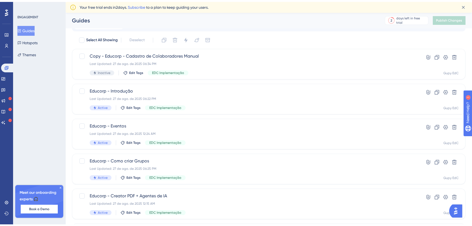
scroll to position [74, 0]
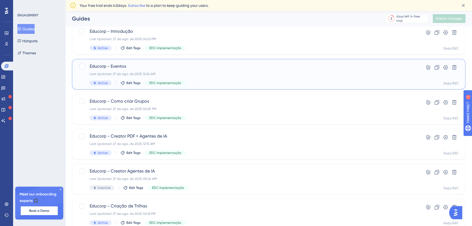
click at [213, 77] on div "Educorp - Eventos Last Updated: 27 de ago. de 2025 12:24 AM Active Edit Tags ED…" at bounding box center [247, 74] width 315 height 22
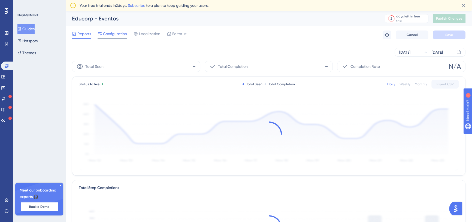
click at [110, 33] on span "Configuration" at bounding box center [115, 34] width 24 height 7
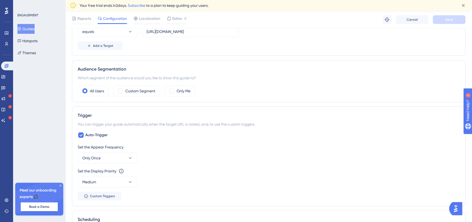
scroll to position [173, 0]
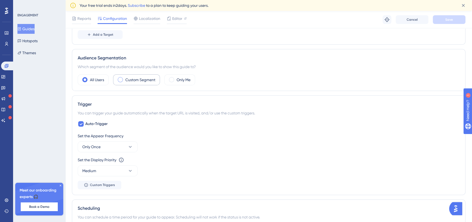
click at [135, 81] on label "Custom Segment" at bounding box center [140, 80] width 30 height 7
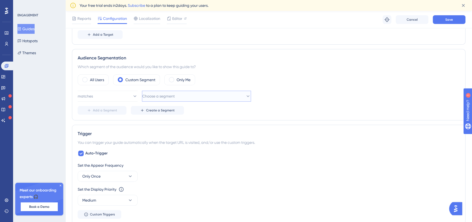
click at [163, 96] on span "Choose a segment" at bounding box center [158, 96] width 32 height 7
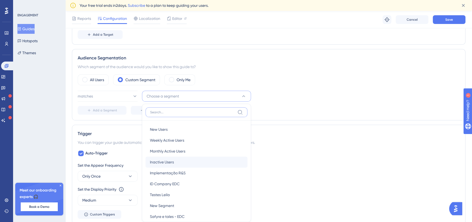
scroll to position [225, 0]
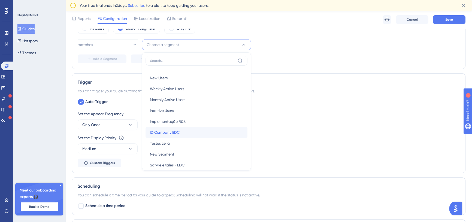
click at [176, 131] on span "ID Company EDC" at bounding box center [165, 132] width 30 height 7
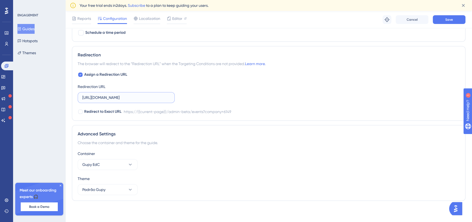
scroll to position [0, 9]
drag, startPoint x: 157, startPoint y: 98, endPoint x: 180, endPoint y: 99, distance: 23.7
click at [180, 99] on div "Assign a Redirection URL Redirection URL https://niduu.com/admin-beta/events?co…" at bounding box center [269, 93] width 382 height 44
click at [164, 96] on input "https://niduu.com/admin-beta/events?company=6149" at bounding box center [126, 98] width 88 height 6
drag, startPoint x: 145, startPoint y: 97, endPoint x: 198, endPoint y: 97, distance: 53.2
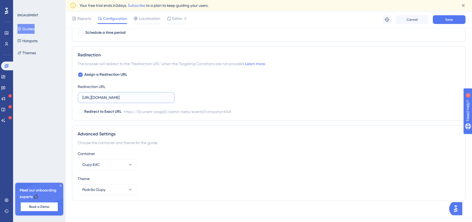
click at [198, 97] on div "Assign a Redirection URL Redirection URL https://niduu.com/admin-beta/events?co…" at bounding box center [269, 93] width 382 height 44
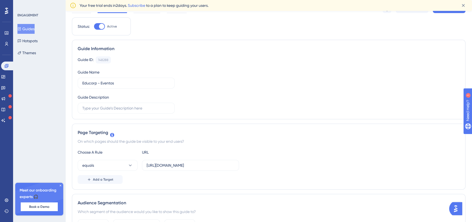
scroll to position [0, 0]
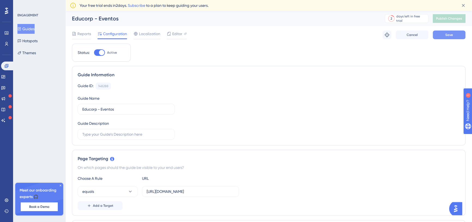
type input "https://niduu.com/admin-beta/events?"
click at [453, 35] on span "Save" at bounding box center [450, 35] width 8 height 4
click at [5, 79] on link at bounding box center [3, 77] width 4 height 9
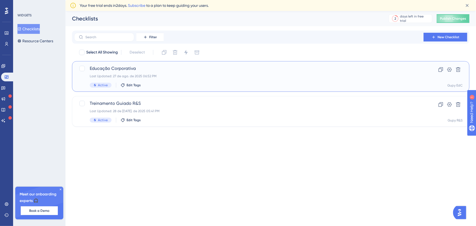
click at [199, 70] on span "Educação Corporativa" at bounding box center [249, 68] width 318 height 7
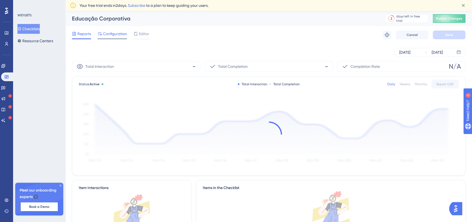
click at [113, 31] on span "Configuration" at bounding box center [115, 34] width 24 height 7
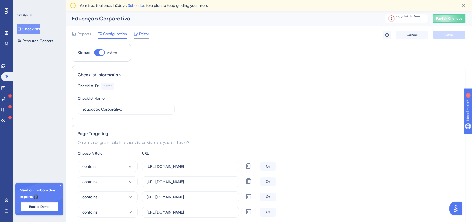
click at [145, 35] on span "Editor" at bounding box center [144, 34] width 10 height 7
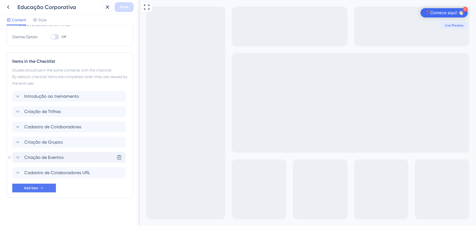
click at [17, 155] on icon at bounding box center [17, 157] width 7 height 7
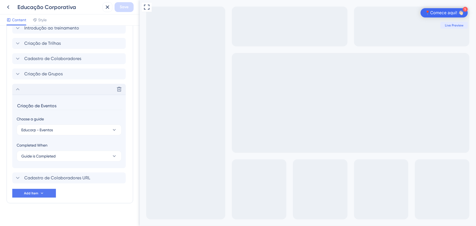
scroll to position [185, 0]
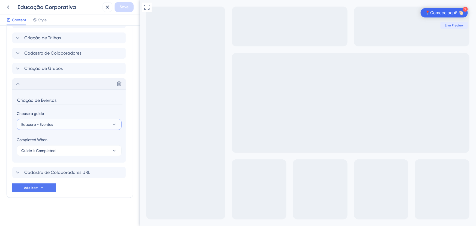
click at [74, 124] on button "Educorp - Eventos" at bounding box center [69, 124] width 105 height 11
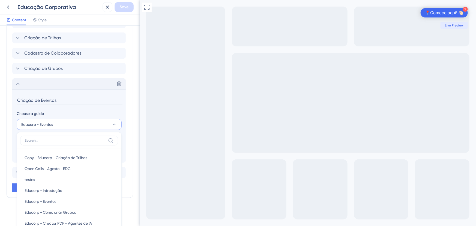
scroll to position [228, 0]
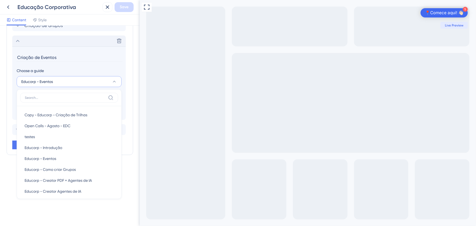
click at [88, 57] on input "Criação de Eventos" at bounding box center [70, 57] width 106 height 8
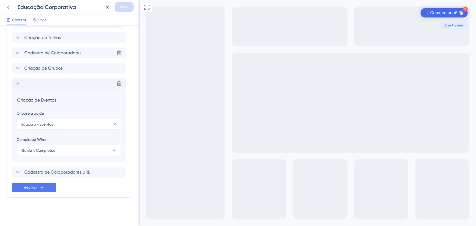
scroll to position [185, 0]
click at [66, 167] on div "Cadastro de Colaboradores URL Delete" at bounding box center [68, 172] width 113 height 11
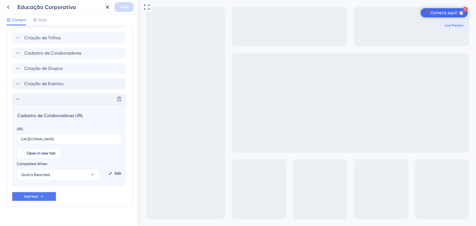
scroll to position [194, 0]
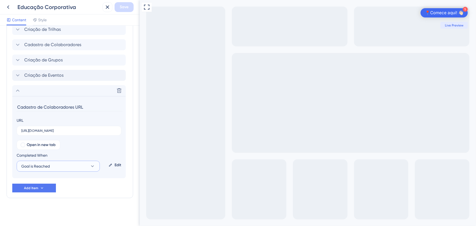
click at [63, 163] on button "Goal is Reached" at bounding box center [58, 166] width 83 height 11
click at [63, 164] on button "Goal is Reached" at bounding box center [58, 166] width 83 height 11
click at [118, 91] on icon at bounding box center [119, 90] width 5 height 5
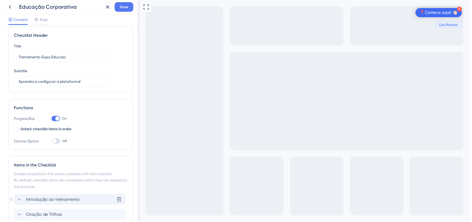
scroll to position [0, 0]
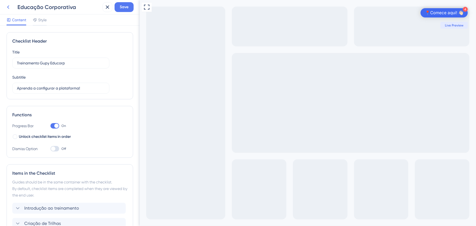
click at [8, 6] on icon at bounding box center [8, 7] width 7 height 7
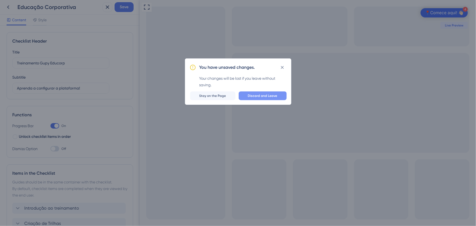
click at [266, 97] on span "Discard and Leave" at bounding box center [262, 96] width 29 height 4
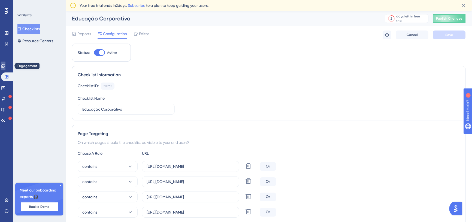
click at [5, 64] on icon at bounding box center [3, 66] width 4 height 4
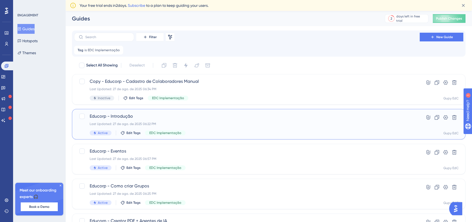
click at [206, 121] on div "Educorp - Introdução Last Updated: 27 de ago. de 2025 06:22 PM Active Edit Tags…" at bounding box center [247, 124] width 315 height 22
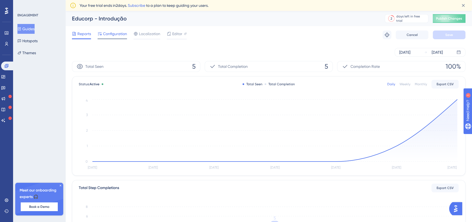
click at [110, 35] on span "Configuration" at bounding box center [115, 34] width 24 height 7
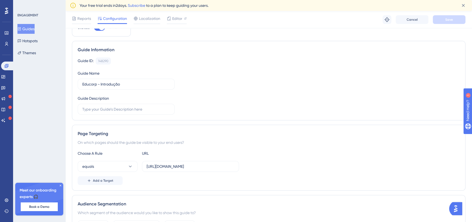
scroll to position [99, 0]
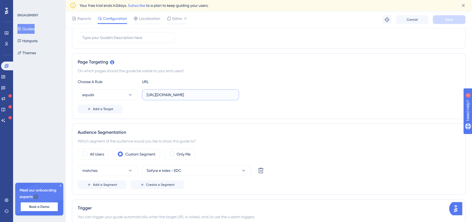
drag, startPoint x: 204, startPoint y: 97, endPoint x: 242, endPoint y: 98, distance: 38.5
click at [256, 98] on div "equals https://niduu.com/admin-beta/pathways?company=6149" at bounding box center [269, 94] width 382 height 11
click at [223, 94] on input "https://niduu.com/admin-beta/pathways?company=6149" at bounding box center [191, 95] width 88 height 6
drag, startPoint x: 207, startPoint y: 95, endPoint x: 247, endPoint y: 96, distance: 40.1
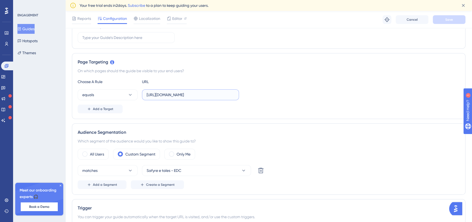
click at [247, 96] on div "equals https://niduu.com/admin-beta/pathways?company=6149" at bounding box center [269, 94] width 382 height 11
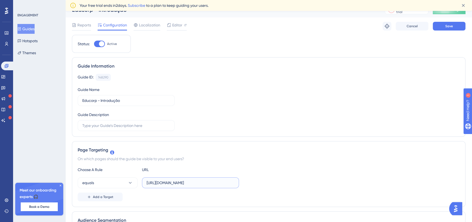
scroll to position [0, 0]
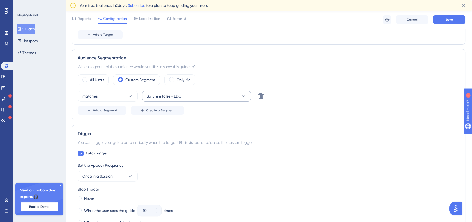
type input "https://niduu.com/admin-beta/pathways"
click at [213, 96] on button "Safyre e tales - EDC" at bounding box center [196, 96] width 109 height 11
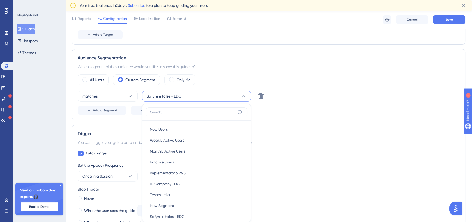
scroll to position [225, 0]
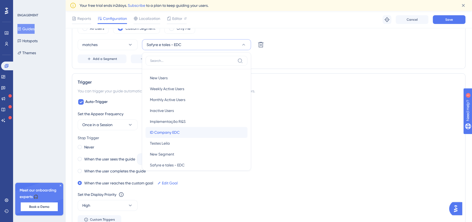
click at [195, 133] on div "ID Company EDC ID Company EDC" at bounding box center [196, 132] width 93 height 11
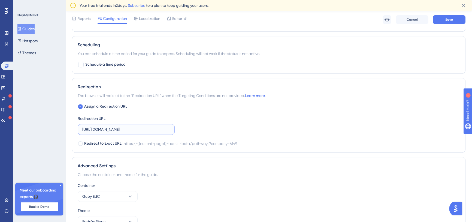
scroll to position [0, 14]
drag, startPoint x: 155, startPoint y: 129, endPoint x: 187, endPoint y: 130, distance: 31.4
click at [187, 130] on div "Assign a Redirection URL Redirection URL https://niduu.com/admin-beta/pathways?…" at bounding box center [269, 125] width 382 height 44
click at [154, 131] on input "https://niduu.com/admin-beta/pathways?company=6149" at bounding box center [126, 130] width 88 height 6
drag, startPoint x: 142, startPoint y: 128, endPoint x: 192, endPoint y: 128, distance: 49.4
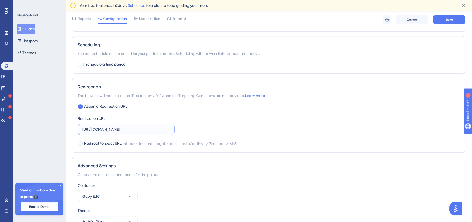
click at [191, 128] on div "Assign a Redirection URL Redirection URL https://niduu.com/admin-beta/pathways?…" at bounding box center [269, 125] width 382 height 44
type input "https://niduu.com/admin-beta/pathways"
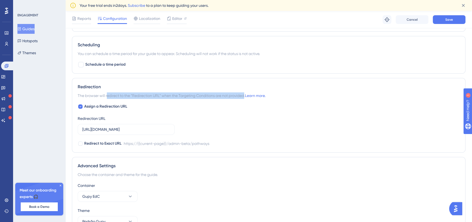
drag, startPoint x: 108, startPoint y: 93, endPoint x: 245, endPoint y: 97, distance: 137.5
click at [245, 97] on span "The browser will redirect to the “Redirection URL” when the Targeting Condition…" at bounding box center [172, 95] width 188 height 7
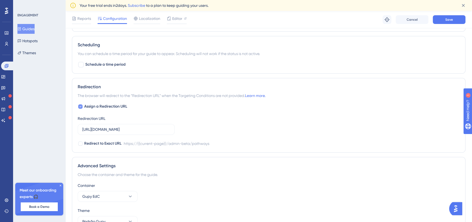
click at [80, 107] on icon at bounding box center [80, 106] width 2 height 4
checkbox input "false"
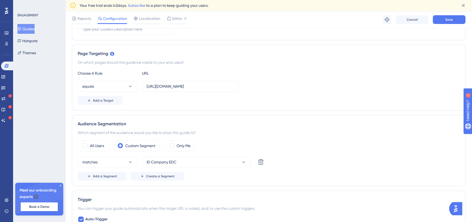
scroll to position [71, 0]
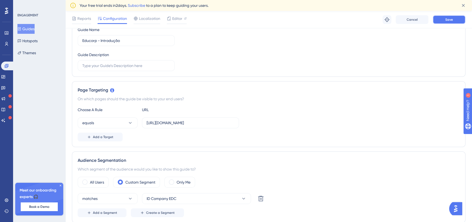
click at [451, 17] on button "Save" at bounding box center [449, 19] width 33 height 9
click at [122, 120] on button "equals" at bounding box center [108, 123] width 60 height 11
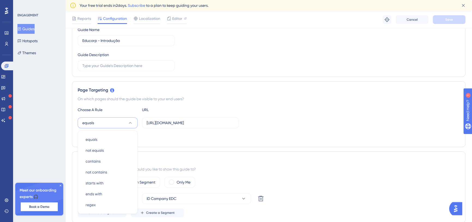
scroll to position [132, 0]
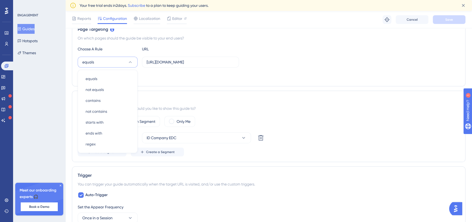
click at [235, 88] on div "Status: Active Guide Information Guide ID: 148290 Copy Guide Name Educorp - Int…" at bounding box center [269, 203] width 394 height 578
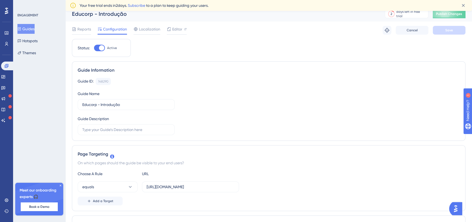
scroll to position [0, 0]
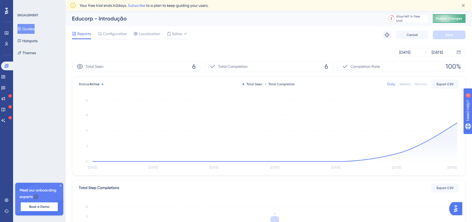
click at [449, 16] on span "Publish Changes" at bounding box center [449, 18] width 26 height 4
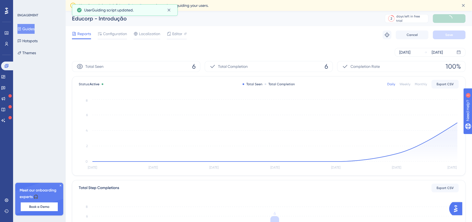
click at [29, 30] on button "Guides" at bounding box center [25, 29] width 17 height 10
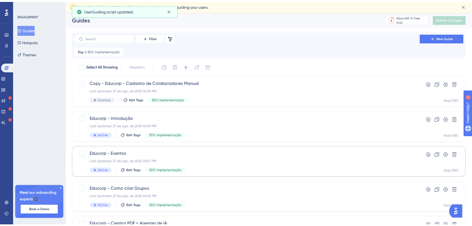
scroll to position [25, 0]
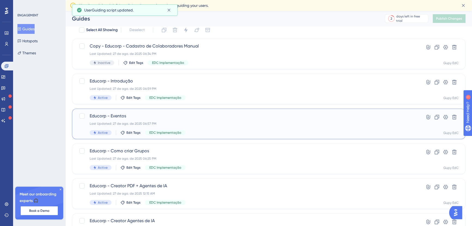
click at [198, 119] on div "Educorp - Eventos Last Updated: 27 de ago. de 2025 06:57 PM Active Edit Tags ED…" at bounding box center [247, 124] width 315 height 22
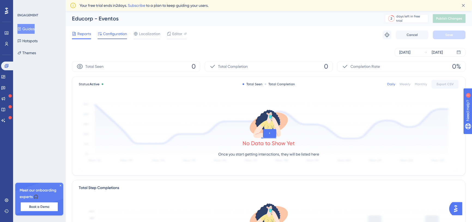
click at [108, 34] on span "Configuration" at bounding box center [115, 34] width 24 height 7
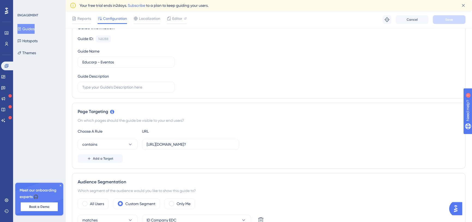
scroll to position [74, 0]
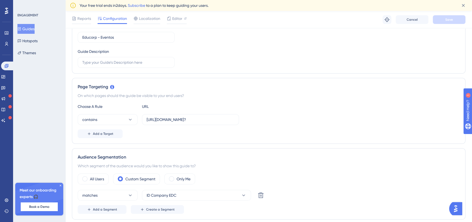
click at [121, 94] on div "On which pages should the guide be visible to your end users?" at bounding box center [269, 95] width 382 height 7
click at [121, 120] on button "contains" at bounding box center [108, 119] width 60 height 11
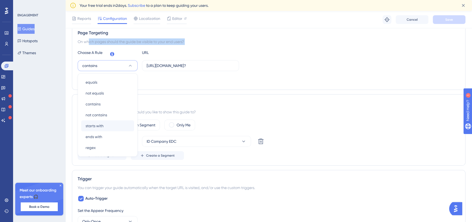
scroll to position [107, 0]
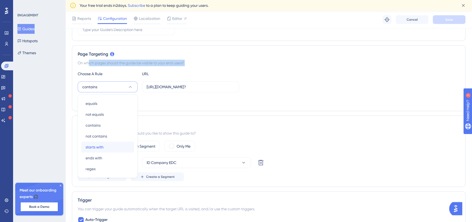
click at [112, 145] on div "starts with starts with" at bounding box center [108, 147] width 44 height 11
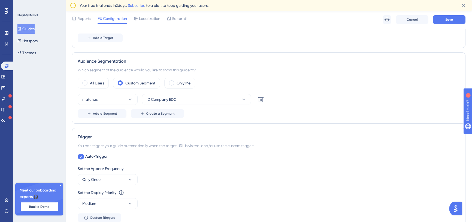
scroll to position [231, 0]
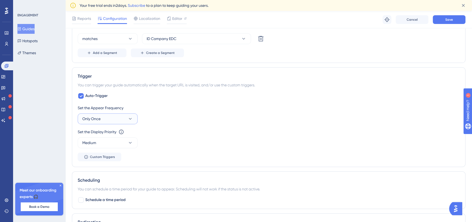
click at [105, 116] on button "Only Once" at bounding box center [108, 118] width 60 height 11
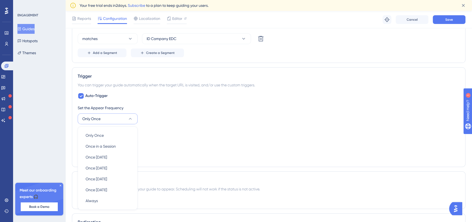
scroll to position [288, 0]
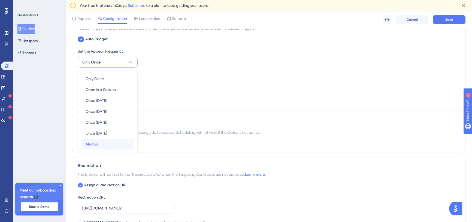
click at [102, 141] on div "Always Always" at bounding box center [108, 144] width 44 height 11
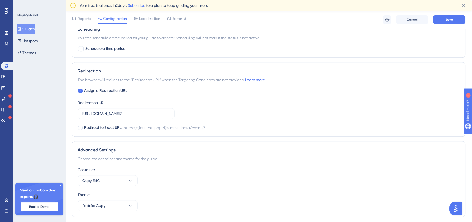
scroll to position [455, 0]
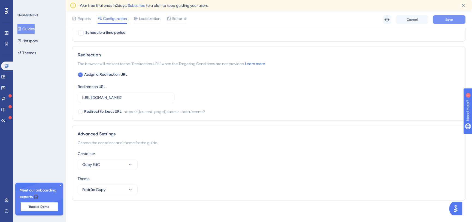
click at [451, 21] on span "Save" at bounding box center [450, 19] width 8 height 4
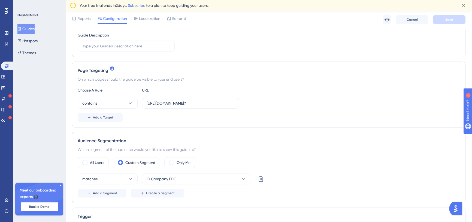
scroll to position [149, 0]
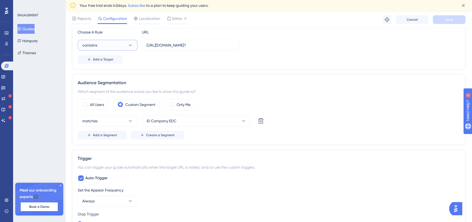
click at [109, 46] on button "contains" at bounding box center [108, 45] width 60 height 11
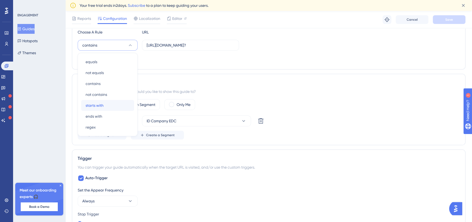
click at [108, 103] on div "starts with starts with" at bounding box center [108, 105] width 44 height 11
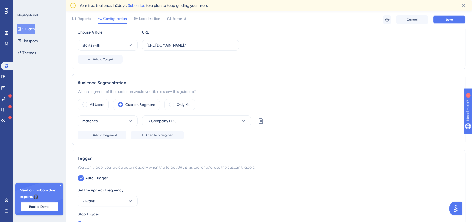
click at [464, 19] on button "Save" at bounding box center [449, 19] width 33 height 9
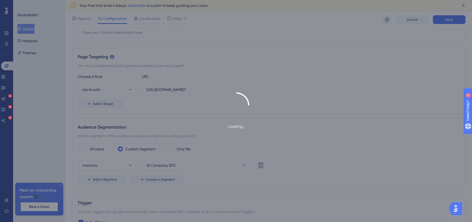
scroll to position [0, 0]
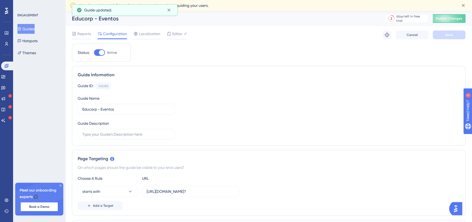
click at [452, 23] on div "Educorp - Eventos 2 days left in free trial Click to see upgrade options Publis…" at bounding box center [268, 18] width 407 height 15
click at [450, 19] on span "Publish Changes" at bounding box center [449, 18] width 26 height 4
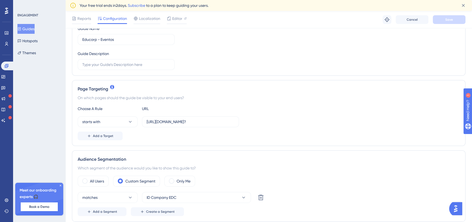
scroll to position [74, 0]
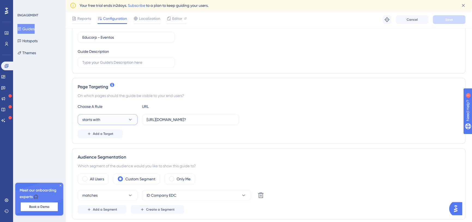
click at [115, 118] on button "starts with" at bounding box center [108, 119] width 60 height 11
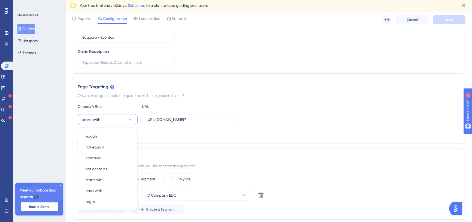
scroll to position [131, 0]
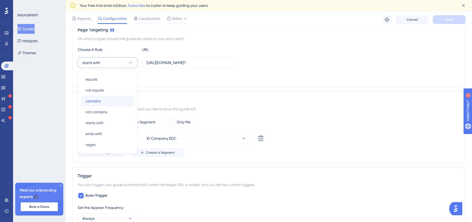
click at [109, 100] on div "contains contains" at bounding box center [108, 101] width 44 height 11
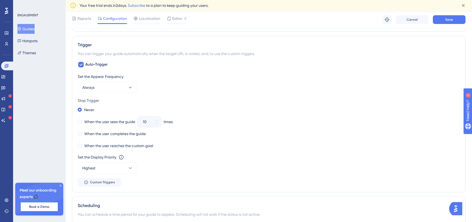
scroll to position [280, 0]
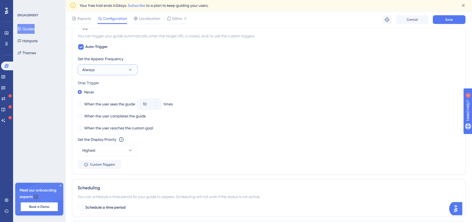
click at [124, 73] on button "Always" at bounding box center [108, 69] width 60 height 11
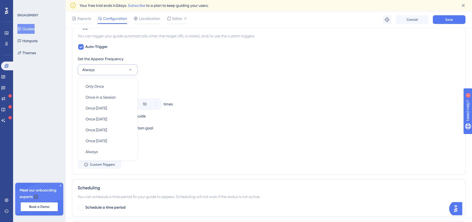
scroll to position [288, 0]
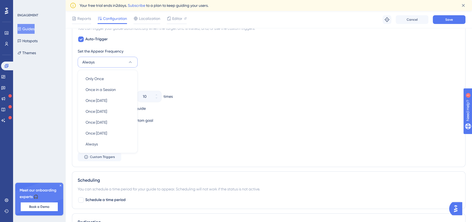
click at [116, 62] on button "Always" at bounding box center [108, 62] width 60 height 11
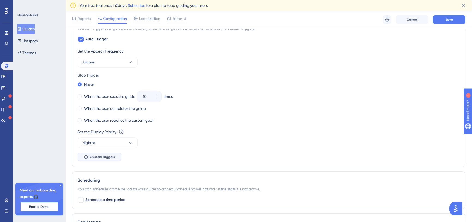
click at [109, 158] on span "Custom Triggers" at bounding box center [102, 157] width 25 height 4
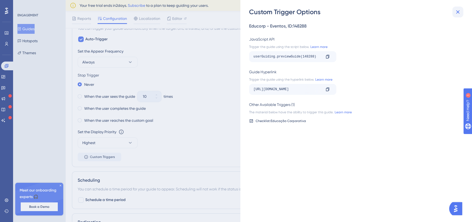
click at [456, 10] on icon at bounding box center [458, 12] width 7 height 7
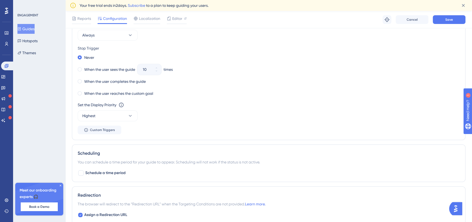
scroll to position [412, 0]
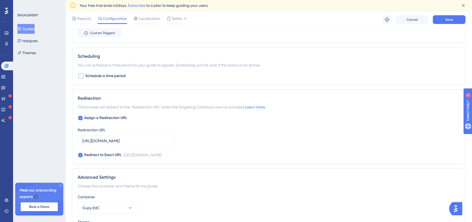
click at [117, 78] on span "Schedule a time period" at bounding box center [105, 76] width 40 height 7
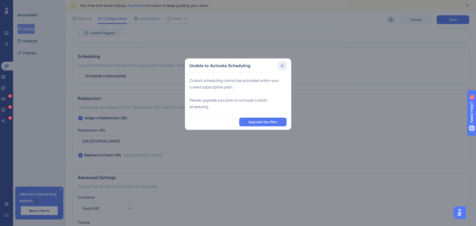
click at [284, 64] on icon at bounding box center [282, 65] width 5 height 5
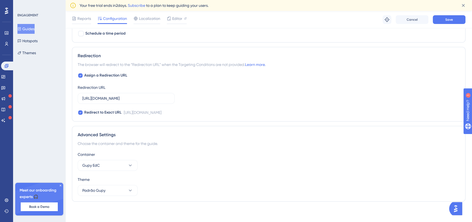
scroll to position [455, 0]
click at [80, 75] on icon at bounding box center [80, 75] width 2 height 4
checkbox input "false"
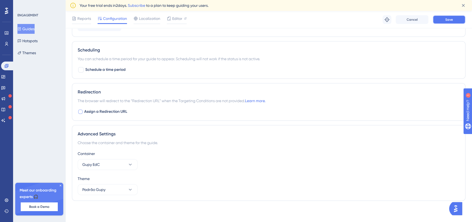
click at [447, 20] on span "Save" at bounding box center [450, 19] width 8 height 4
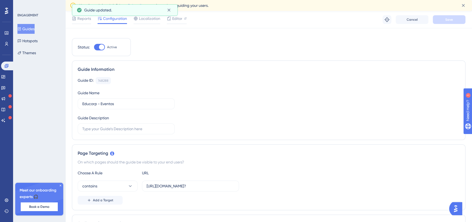
scroll to position [0, 0]
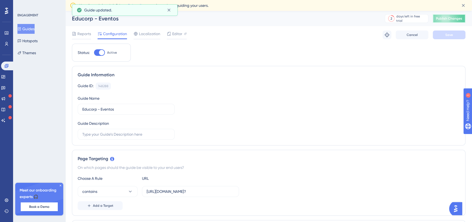
click at [452, 16] on button "Publish Changes" at bounding box center [449, 18] width 33 height 9
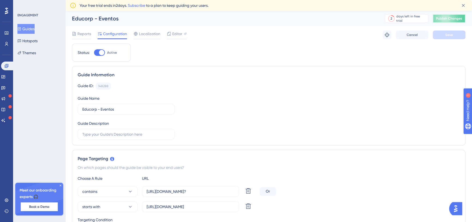
click at [443, 20] on button "Publish Changes" at bounding box center [449, 18] width 33 height 9
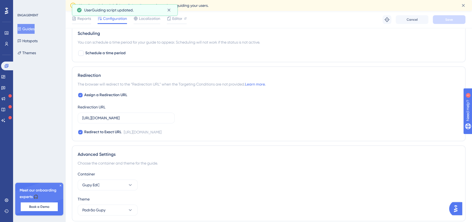
scroll to position [492, 0]
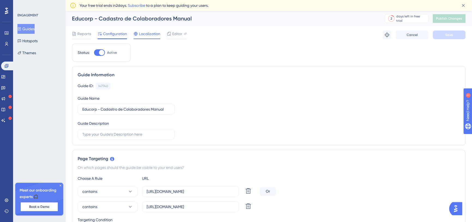
click at [148, 33] on span "Localization" at bounding box center [149, 34] width 21 height 7
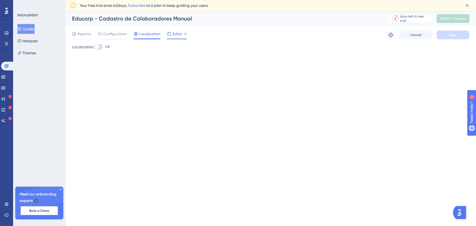
click at [182, 34] on div "Editor" at bounding box center [177, 34] width 20 height 7
click at [0, 0] on icon at bounding box center [0, 0] width 0 height 0
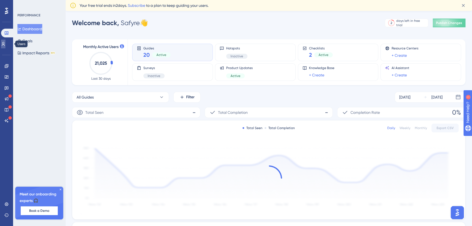
click at [0, 0] on icon at bounding box center [0, 0] width 0 height 0
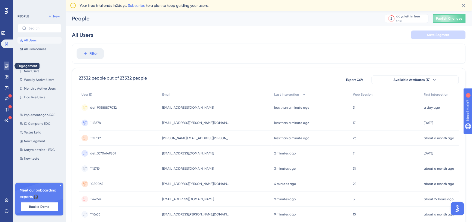
click at [6, 65] on icon at bounding box center [6, 66] width 4 height 4
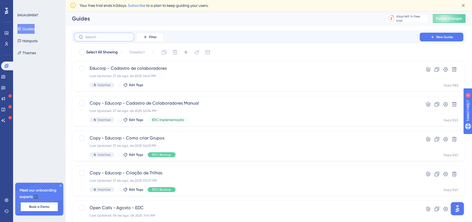
click at [104, 35] on input "text" at bounding box center [107, 37] width 44 height 4
click at [152, 34] on button "Filter" at bounding box center [149, 37] width 27 height 9
click at [158, 52] on div "Tags Tags" at bounding box center [155, 52] width 22 height 11
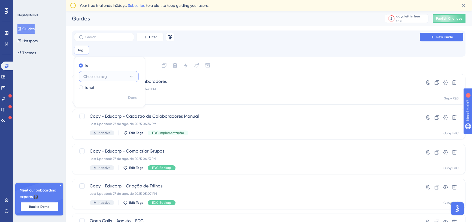
click at [107, 80] on span "Choose a tag" at bounding box center [94, 76] width 23 height 7
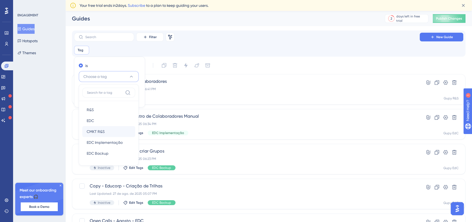
scroll to position [14, 0]
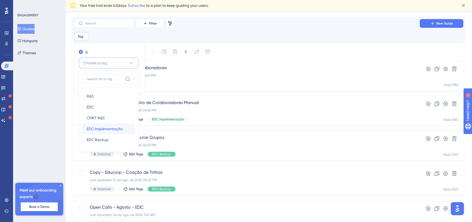
click at [112, 126] on span "EDC Implementação" at bounding box center [105, 129] width 36 height 7
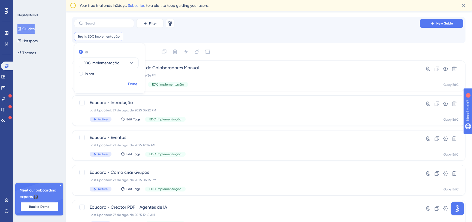
click at [134, 79] on button "Done" at bounding box center [132, 84] width 15 height 10
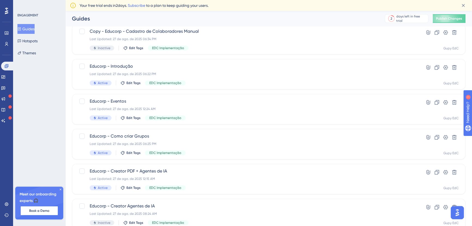
scroll to position [30, 0]
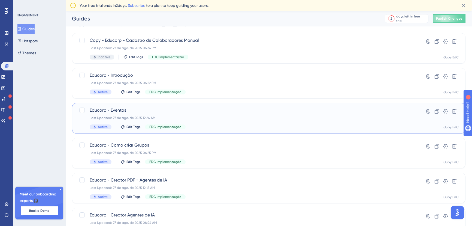
click at [172, 113] on div "Educorp - Eventos Last Updated: 27 de ago. de 2025 12:24 AM Active Edit Tags ED…" at bounding box center [247, 118] width 315 height 22
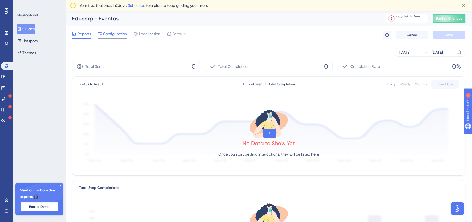
click at [110, 34] on span "Configuration" at bounding box center [115, 34] width 24 height 7
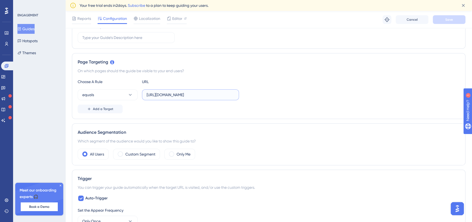
scroll to position [0, 9]
drag, startPoint x: 200, startPoint y: 94, endPoint x: 263, endPoint y: 94, distance: 63.0
click at [263, 94] on div "equals https://niduu.com/admin-beta/events?company=6149" at bounding box center [269, 94] width 382 height 11
click at [226, 94] on input "https://niduu.com/admin-beta/events?company=6149" at bounding box center [191, 95] width 88 height 6
drag, startPoint x: 208, startPoint y: 95, endPoint x: 251, endPoint y: 94, distance: 42.8
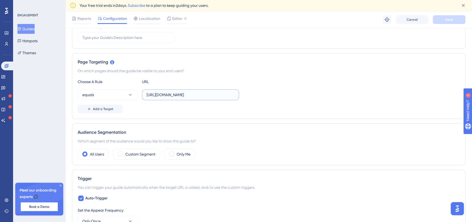
click at [251, 94] on div "equals https://niduu.com/admin-beta/events?company=6149" at bounding box center [269, 94] width 382 height 11
type input "https://niduu.com/admin-beta/events?"
click at [100, 93] on button "equals" at bounding box center [108, 94] width 60 height 11
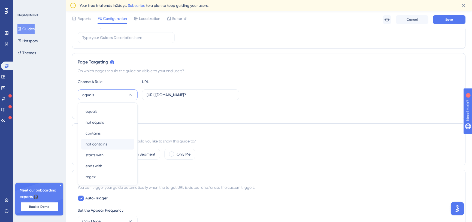
scroll to position [132, 0]
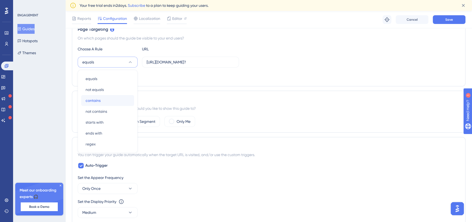
click at [103, 98] on div "contains contains" at bounding box center [108, 100] width 44 height 11
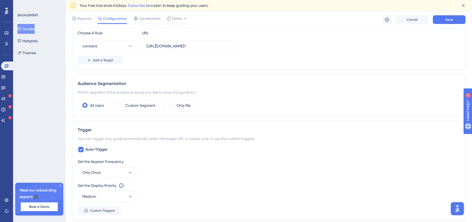
scroll to position [157, 0]
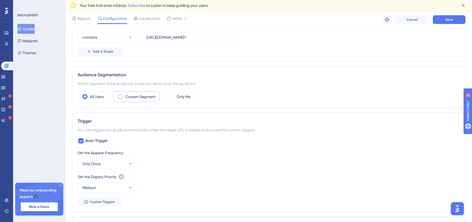
click at [154, 97] on label "Custom Segment" at bounding box center [140, 97] width 30 height 7
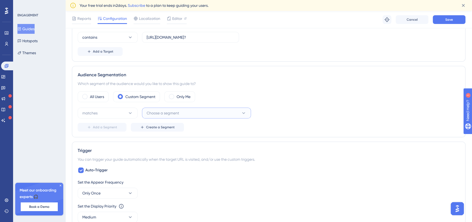
click at [160, 114] on span "Choose a segment" at bounding box center [163, 113] width 32 height 7
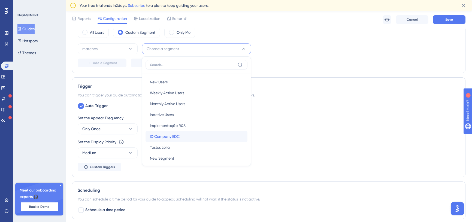
click at [171, 136] on span "ID Company EDC" at bounding box center [165, 136] width 30 height 7
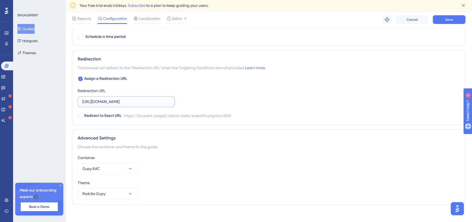
scroll to position [0, 9]
drag, startPoint x: 148, startPoint y: 101, endPoint x: 188, endPoint y: 102, distance: 40.6
click at [188, 102] on div "Assign a Redirection URL Redirection URL https://niduu.com/admin-beta/events?co…" at bounding box center [269, 98] width 382 height 44
click at [158, 103] on input "https://niduu.com/admin-beta/events?company=6149" at bounding box center [126, 102] width 88 height 6
drag, startPoint x: 143, startPoint y: 101, endPoint x: 175, endPoint y: 101, distance: 31.4
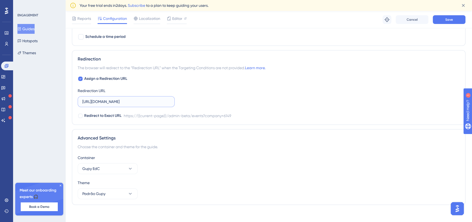
click at [175, 101] on div "Assign a Redirection URL Redirection URL https://niduu.com/admin-beta/events?co…" at bounding box center [269, 98] width 382 height 44
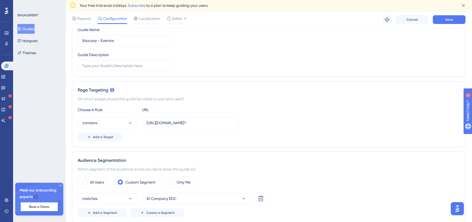
scroll to position [14, 0]
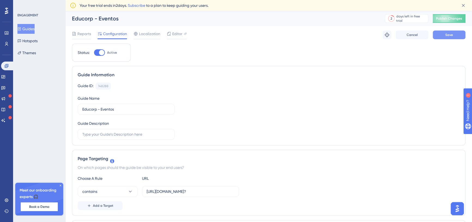
type input "https://niduu.com/admin-beta/events?"
click at [449, 35] on span "Save" at bounding box center [450, 35] width 8 height 4
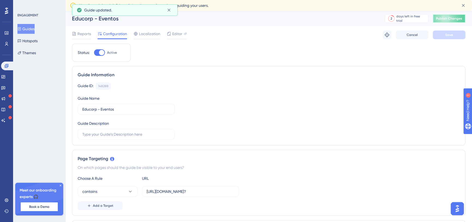
click at [450, 20] on span "Publish Changes" at bounding box center [449, 18] width 26 height 4
click at [448, 19] on span "Publish Changes" at bounding box center [449, 18] width 26 height 4
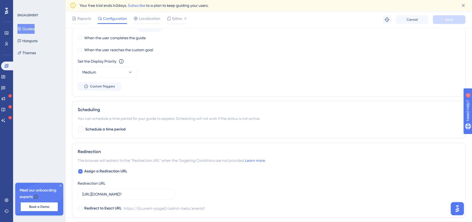
scroll to position [347, 0]
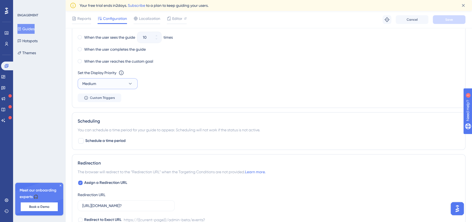
click at [128, 85] on icon at bounding box center [130, 83] width 5 height 5
click at [114, 135] on div "Highest Highest" at bounding box center [108, 133] width 44 height 11
click at [453, 21] on span "Save" at bounding box center [450, 19] width 8 height 4
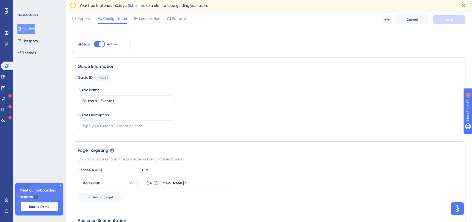
scroll to position [0, 0]
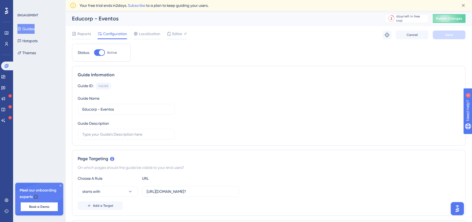
click at [60, 186] on icon at bounding box center [60, 185] width 3 height 3
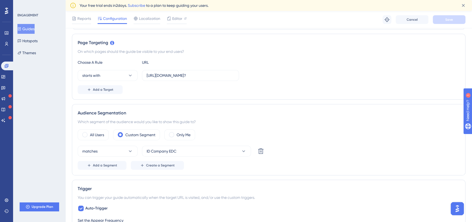
scroll to position [124, 0]
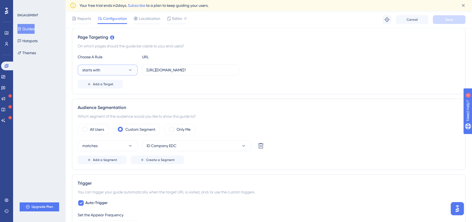
click at [122, 69] on button "starts with" at bounding box center [108, 70] width 60 height 11
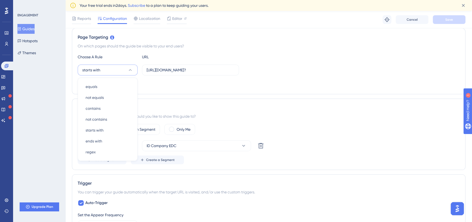
scroll to position [132, 0]
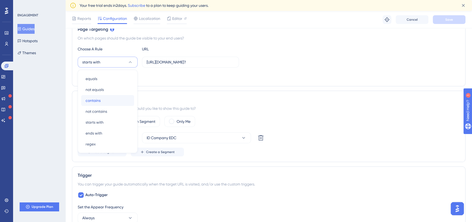
click at [111, 100] on div "contains contains" at bounding box center [108, 100] width 44 height 11
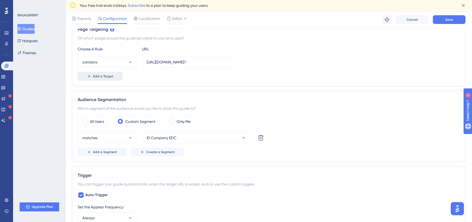
click at [103, 76] on span "Add a Target" at bounding box center [103, 76] width 20 height 4
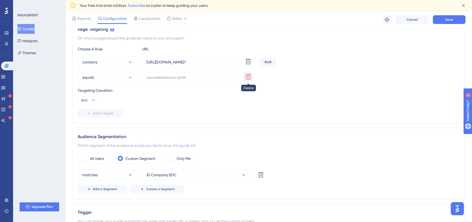
click at [249, 80] on button at bounding box center [249, 77] width 10 height 10
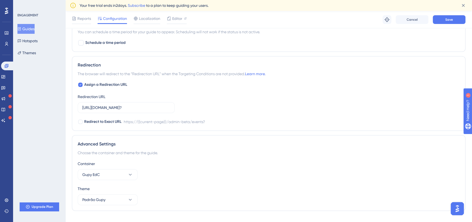
scroll to position [455, 0]
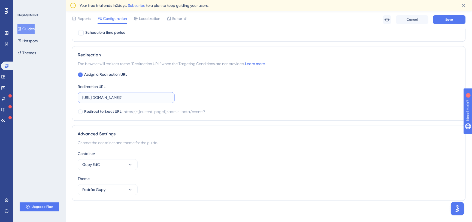
click at [160, 100] on input "https://niduu.com/admin-beta/events?" at bounding box center [126, 98] width 88 height 6
type input "https://niduu.com/admin-beta/events"
click at [449, 17] on button "Save" at bounding box center [449, 19] width 33 height 9
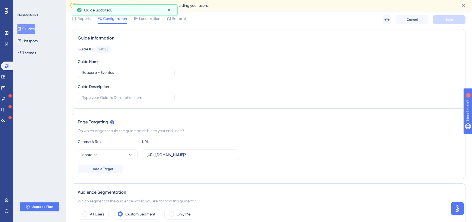
scroll to position [0, 0]
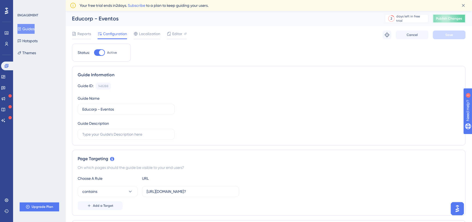
click at [445, 18] on span "Publish Changes" at bounding box center [449, 18] width 26 height 4
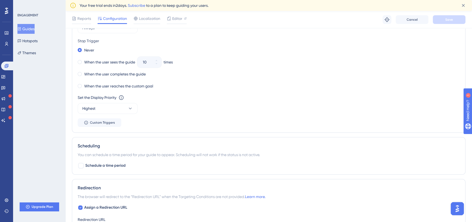
scroll to position [455, 0]
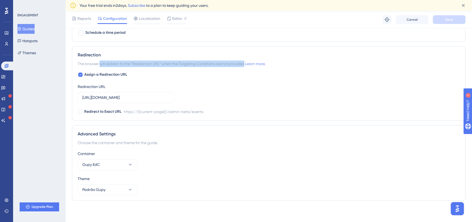
drag, startPoint x: 101, startPoint y: 64, endPoint x: 256, endPoint y: 64, distance: 155.2
click at [245, 65] on span "The browser will redirect to the “Redirection URL” when the Targeting Condition…" at bounding box center [172, 64] width 188 height 7
click at [258, 64] on link "Learn more." at bounding box center [255, 64] width 20 height 4
click at [108, 112] on span "Redirect to Exact URL" at bounding box center [102, 112] width 37 height 7
checkbox input "true"
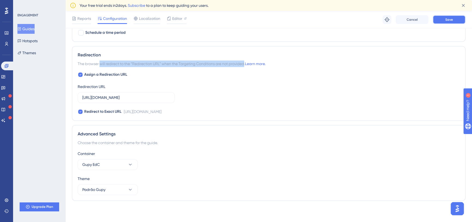
click at [447, 18] on span "Save" at bounding box center [450, 19] width 8 height 4
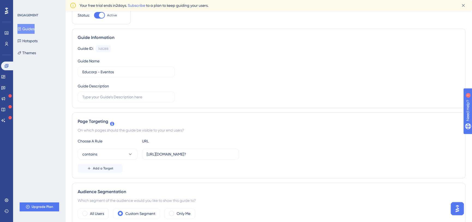
scroll to position [0, 0]
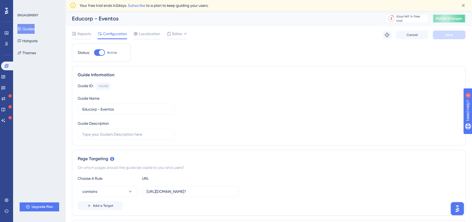
click at [446, 20] on span "Publish Changes" at bounding box center [449, 18] width 26 height 4
click at [0, 0] on icon at bounding box center [0, 0] width 0 height 0
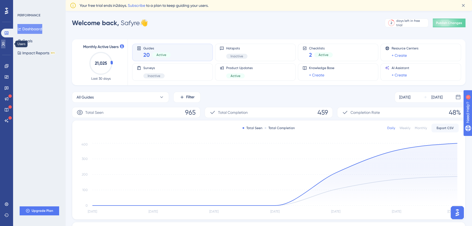
click at [0, 0] on icon at bounding box center [0, 0] width 0 height 0
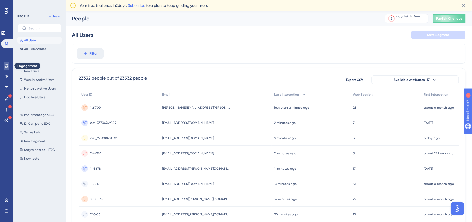
click at [8, 65] on icon at bounding box center [6, 66] width 4 height 4
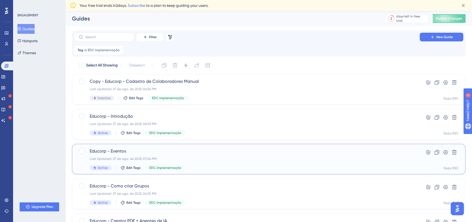
click at [191, 162] on div "Educorp - Eventos Last Updated: 27 de ago. de 2025 07:04 PM Active Edit Tags ED…" at bounding box center [247, 159] width 315 height 22
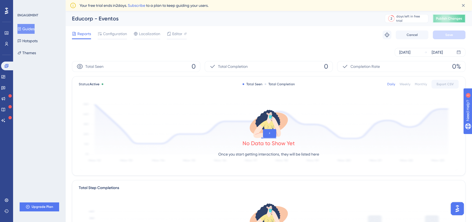
click at [450, 19] on span "Publish Changes" at bounding box center [449, 18] width 26 height 4
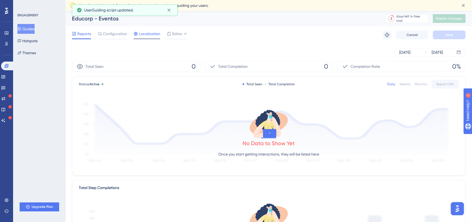
click at [151, 32] on span "Localization" at bounding box center [149, 34] width 21 height 7
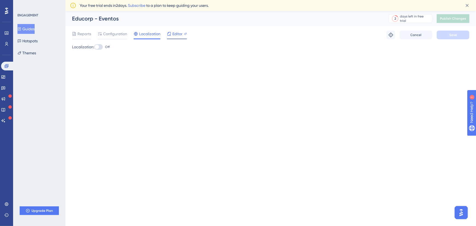
click at [171, 36] on div at bounding box center [169, 34] width 4 height 7
click at [88, 34] on span "Reports" at bounding box center [84, 34] width 14 height 7
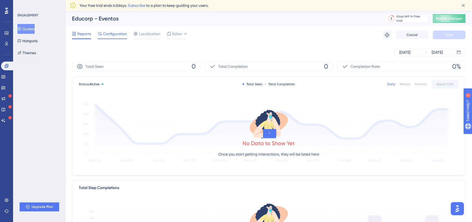
click at [119, 35] on span "Configuration" at bounding box center [115, 34] width 24 height 7
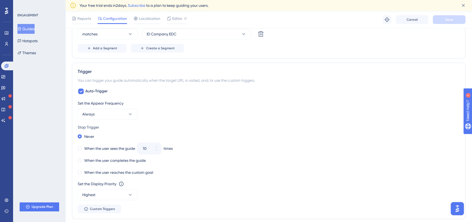
scroll to position [421, 0]
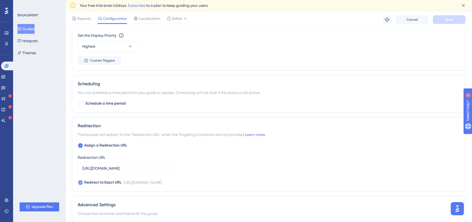
click at [81, 183] on icon at bounding box center [80, 183] width 2 height 4
checkbox input "false"
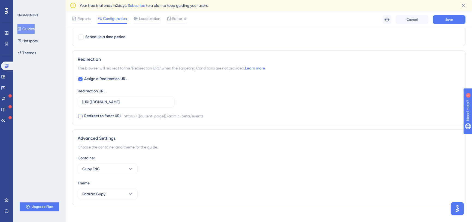
scroll to position [492, 0]
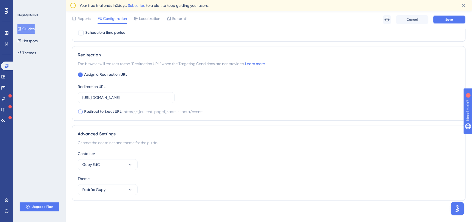
click at [448, 17] on span "Save" at bounding box center [450, 19] width 8 height 4
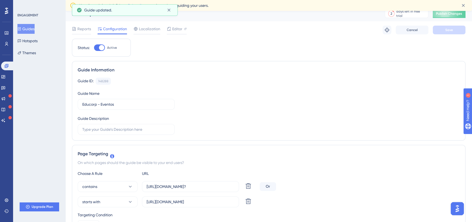
scroll to position [0, 0]
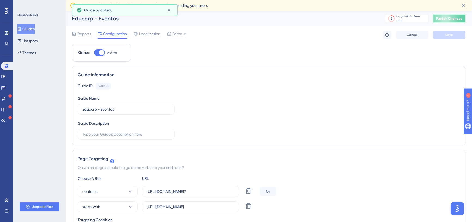
click at [451, 20] on span "Publish Changes" at bounding box center [449, 18] width 26 height 4
click at [5, 75] on icon at bounding box center [3, 77] width 4 height 4
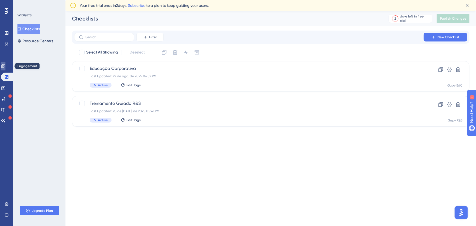
click at [0, 0] on link at bounding box center [0, 0] width 0 height 0
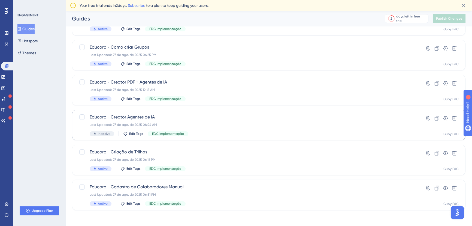
scroll to position [130, 0]
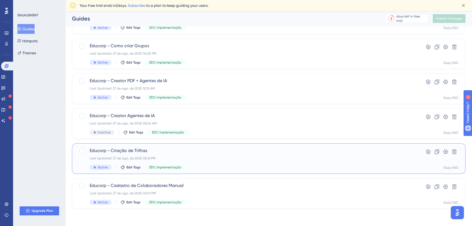
click at [179, 158] on div "Last Updated: 27 de ago. de 2025 06:16 PM" at bounding box center [247, 158] width 315 height 4
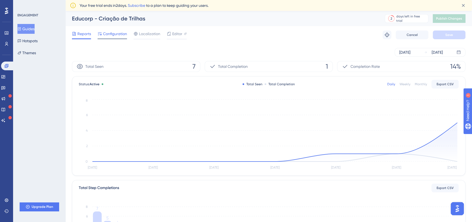
click at [117, 35] on span "Configuration" at bounding box center [115, 34] width 24 height 7
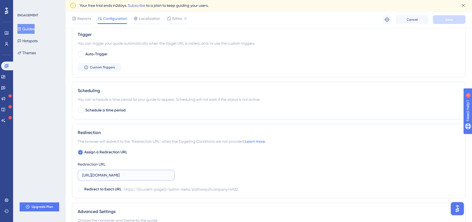
scroll to position [0, 16]
drag, startPoint x: 140, startPoint y: 178, endPoint x: 198, endPoint y: 182, distance: 57.5
click at [198, 182] on div "Assign a Redirection URL Redirection URL https://niduu.com/admin-beta/pathways?…" at bounding box center [269, 171] width 382 height 44
click at [163, 176] on input "https://niduu.com/admin-beta/pathways?company=4920" at bounding box center [126, 175] width 88 height 6
drag, startPoint x: 143, startPoint y: 176, endPoint x: 179, endPoint y: 174, distance: 35.8
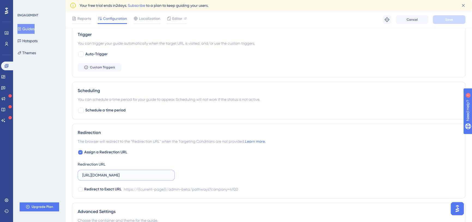
click at [179, 174] on div "Assign a Redirection URL Redirection URL https://niduu.com/admin-beta/pathways?…" at bounding box center [269, 171] width 382 height 44
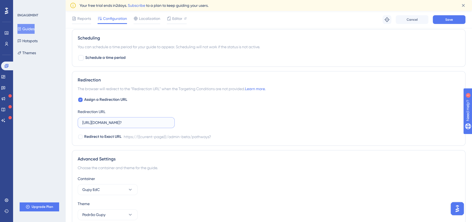
scroll to position [350, 0]
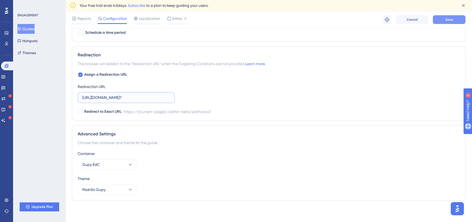
type input "https://niduu.com/admin-beta/pathways?"
click at [444, 21] on button "Save" at bounding box center [449, 19] width 33 height 9
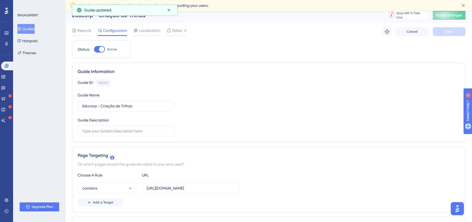
scroll to position [0, 0]
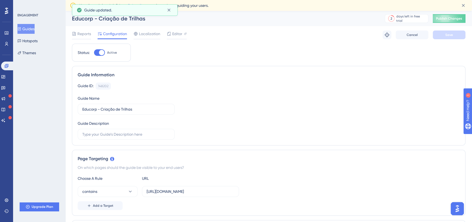
click at [35, 30] on button "Guides" at bounding box center [25, 29] width 17 height 10
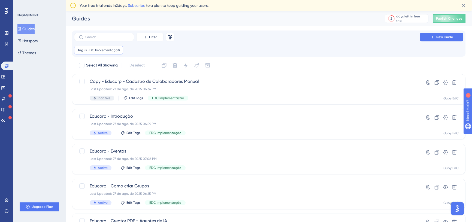
click at [120, 49] on div "Tag is EDC Implementação EDC Implementação Remove" at bounding box center [98, 50] width 49 height 9
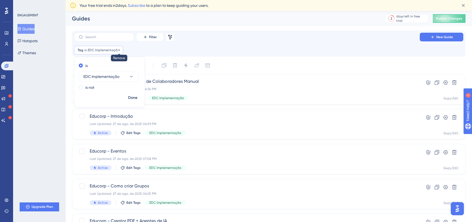
click at [118, 49] on icon at bounding box center [119, 50] width 3 height 3
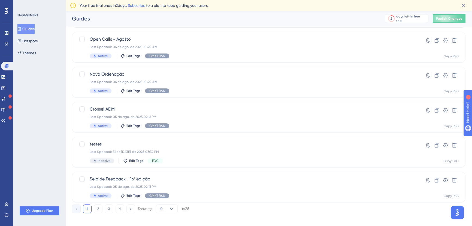
scroll to position [197, 0]
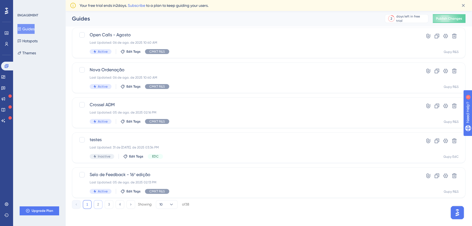
click at [99, 205] on button "2" at bounding box center [98, 204] width 9 height 9
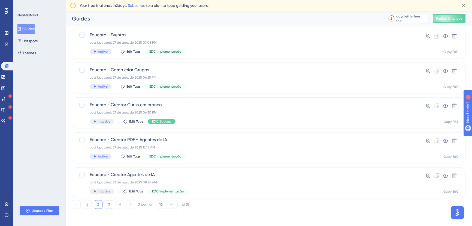
click at [106, 204] on button "3" at bounding box center [109, 204] width 9 height 9
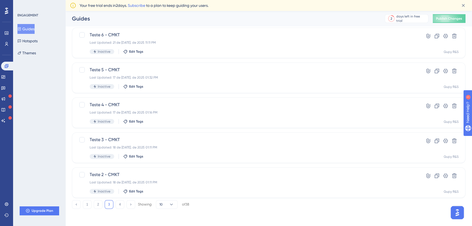
click at [113, 204] on button "3" at bounding box center [109, 204] width 9 height 9
click at [119, 203] on button "4" at bounding box center [120, 204] width 9 height 9
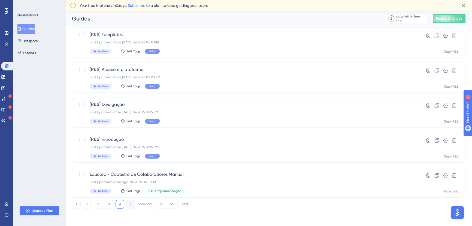
scroll to position [127, 0]
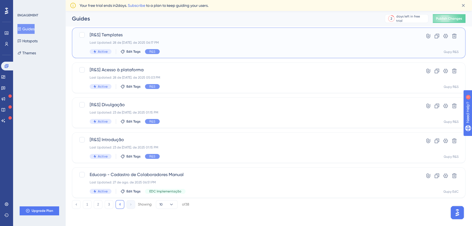
click at [198, 36] on span "[R&S] Templates" at bounding box center [247, 35] width 315 height 7
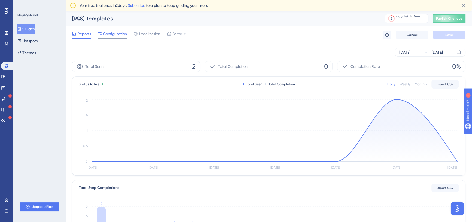
click at [114, 33] on span "Configuration" at bounding box center [115, 34] width 24 height 7
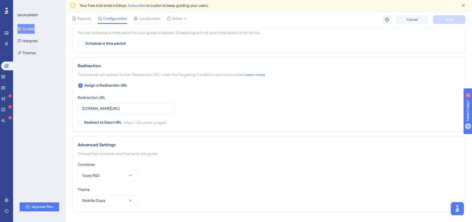
scroll to position [350, 0]
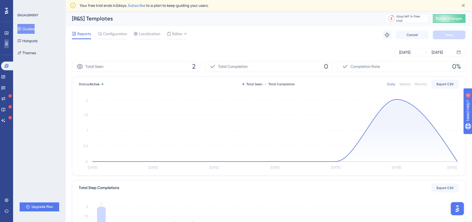
click at [0, 0] on link at bounding box center [0, 0] width 0 height 0
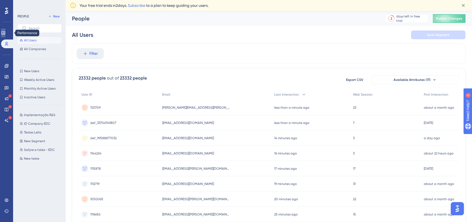
click at [0, 0] on icon at bounding box center [0, 0] width 0 height 0
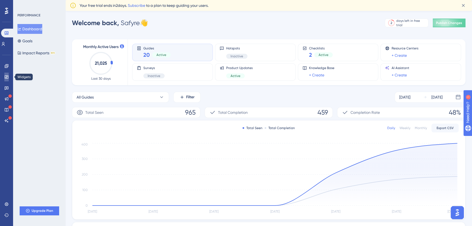
click at [5, 74] on link at bounding box center [6, 77] width 4 height 9
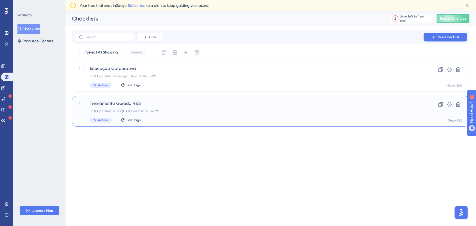
click at [173, 103] on span "Treinamento Guiado R&S" at bounding box center [249, 103] width 318 height 7
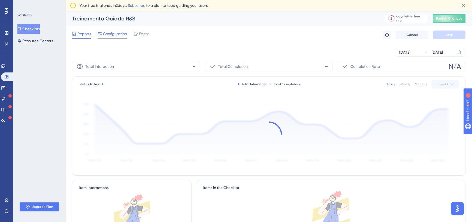
click at [112, 32] on span "Configuration" at bounding box center [115, 34] width 24 height 7
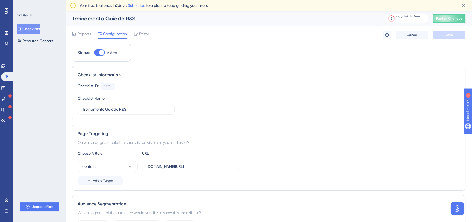
click at [37, 30] on button "Checklists" at bounding box center [28, 29] width 22 height 10
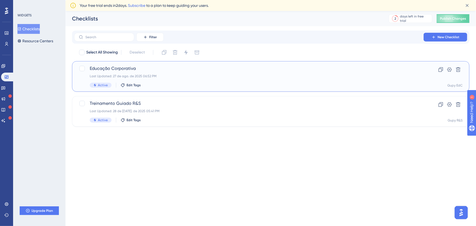
click at [192, 70] on span "Educação Corporativa" at bounding box center [249, 68] width 318 height 7
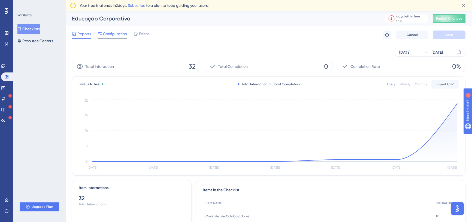
click at [113, 34] on span "Configuration" at bounding box center [115, 34] width 24 height 7
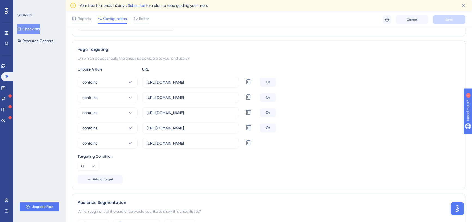
scroll to position [74, 0]
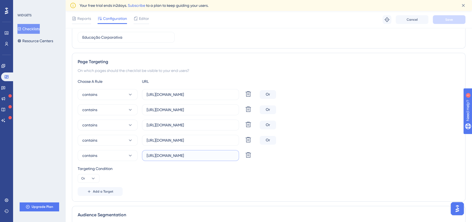
drag, startPoint x: 230, startPoint y: 154, endPoint x: 181, endPoint y: 158, distance: 50.1
click at [181, 158] on input "[URL][DOMAIN_NAME]" at bounding box center [191, 156] width 88 height 6
drag, startPoint x: 160, startPoint y: 155, endPoint x: 142, endPoint y: 156, distance: 17.2
click at [142, 156] on label "[URL][DOMAIN_NAME]" at bounding box center [190, 155] width 97 height 11
click at [248, 156] on icon at bounding box center [248, 155] width 7 height 7
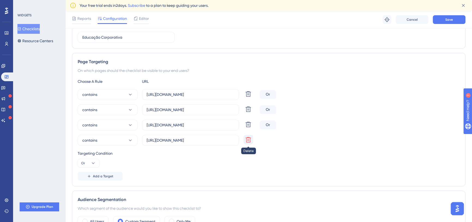
click at [245, 140] on icon at bounding box center [248, 140] width 7 height 7
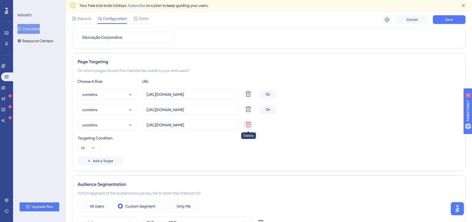
click at [250, 128] on button at bounding box center [249, 125] width 10 height 10
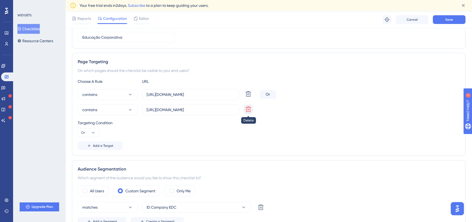
click at [246, 110] on icon at bounding box center [248, 109] width 7 height 7
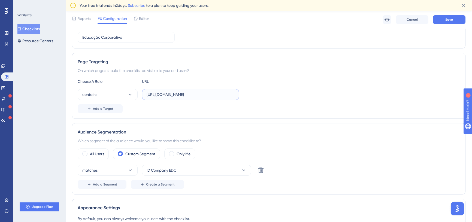
drag, startPoint x: 158, startPoint y: 93, endPoint x: 140, endPoint y: 94, distance: 18.6
click at [140, 94] on div "contains https://niduu.com/admin-beta/" at bounding box center [158, 94] width 161 height 11
drag, startPoint x: 200, startPoint y: 92, endPoint x: 167, endPoint y: 98, distance: 33.7
click at [167, 98] on label "niduu.com/admin-beta/" at bounding box center [190, 94] width 97 height 11
type input "niduu.com"
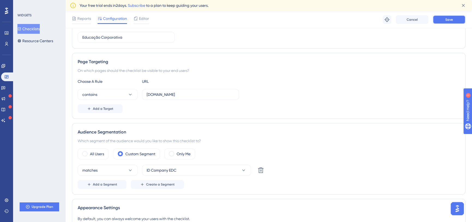
click at [450, 19] on span "Save" at bounding box center [450, 19] width 8 height 4
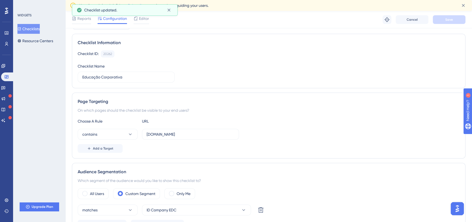
scroll to position [0, 0]
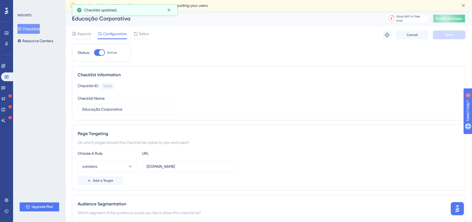
click at [449, 19] on span "Publish Changes" at bounding box center [449, 18] width 26 height 4
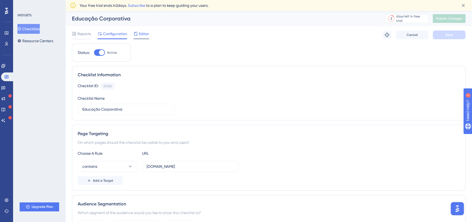
click at [149, 33] on span "Editor" at bounding box center [144, 34] width 10 height 7
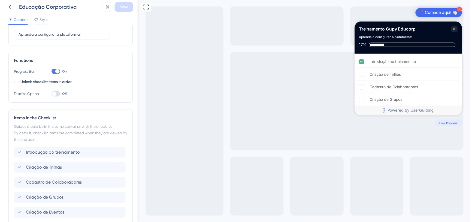
scroll to position [112, 0]
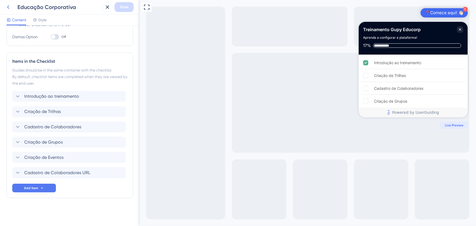
click at [7, 4] on icon at bounding box center [8, 7] width 7 height 7
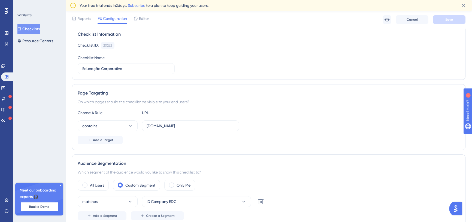
scroll to position [49, 0]
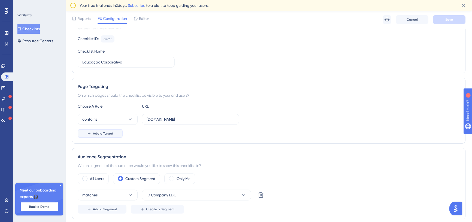
click at [112, 133] on span "Add a Target" at bounding box center [103, 133] width 20 height 4
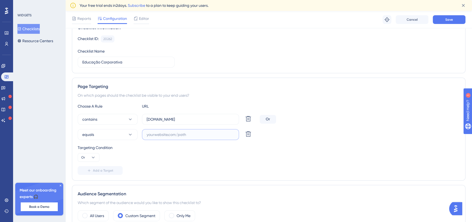
click at [168, 134] on input "text" at bounding box center [191, 135] width 88 height 6
paste input "https://niduu.com/admin-beta/events?company=6149"
click at [445, 19] on button "Save" at bounding box center [449, 19] width 33 height 9
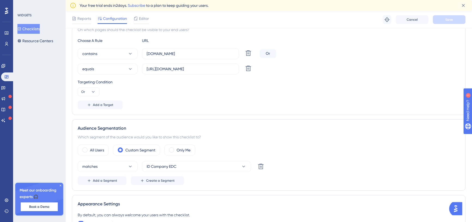
scroll to position [0, 0]
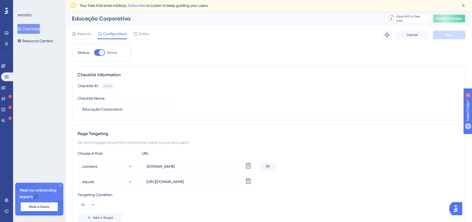
click at [452, 17] on span "Publish Changes" at bounding box center [449, 18] width 26 height 4
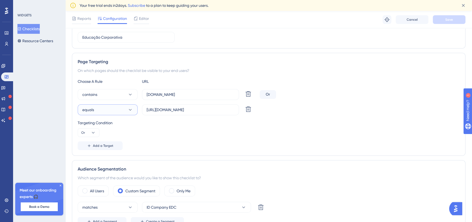
click at [112, 109] on button "equals" at bounding box center [108, 109] width 60 height 11
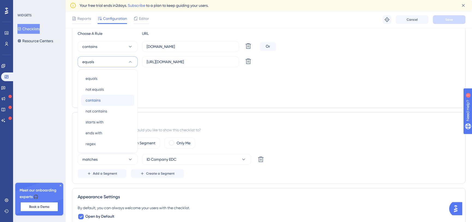
click at [104, 98] on div "contains contains" at bounding box center [108, 100] width 44 height 11
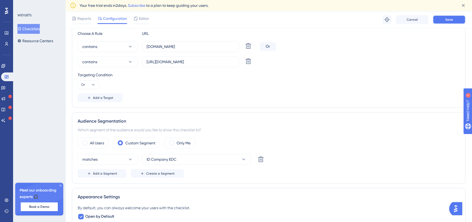
click at [447, 19] on span "Save" at bounding box center [450, 19] width 8 height 4
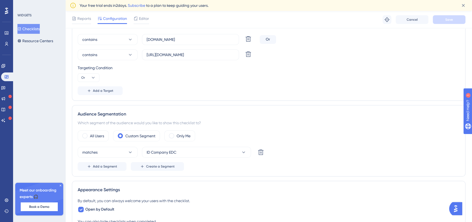
scroll to position [104, 0]
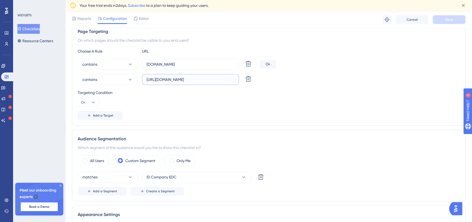
drag, startPoint x: 160, startPoint y: 79, endPoint x: 139, endPoint y: 79, distance: 21.0
click at [139, 79] on div "contains https://niduu.com/admin-beta/events?company=6149 Delete" at bounding box center [168, 79] width 180 height 11
drag, startPoint x: 234, startPoint y: 79, endPoint x: 202, endPoint y: 82, distance: 32.0
click at [202, 82] on input "niduu.com/admin-beta/events?company=6149" at bounding box center [191, 80] width 88 height 6
type input "niduu.com/admin-beta/events"
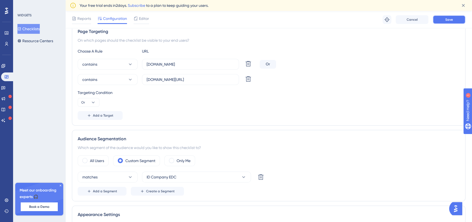
click at [440, 20] on button "Save" at bounding box center [449, 19] width 33 height 9
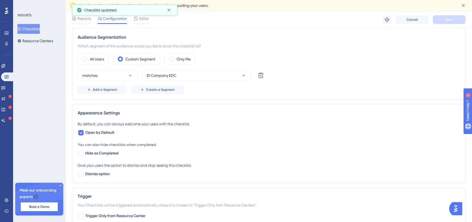
scroll to position [278, 0]
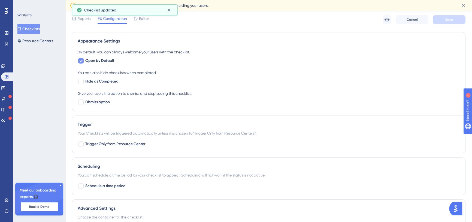
click at [97, 60] on span "Open by Default" at bounding box center [99, 61] width 29 height 7
checkbox input "true"
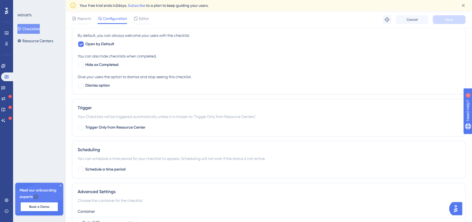
scroll to position [328, 0]
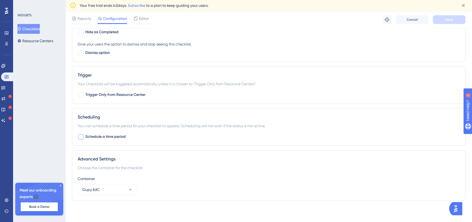
click at [113, 136] on span "Schedule a time period" at bounding box center [105, 137] width 40 height 7
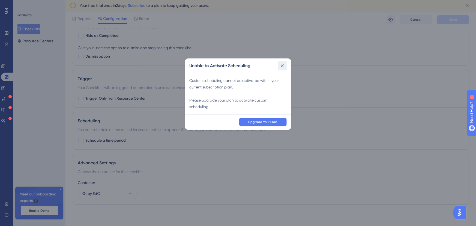
click at [283, 64] on icon at bounding box center [282, 65] width 5 height 5
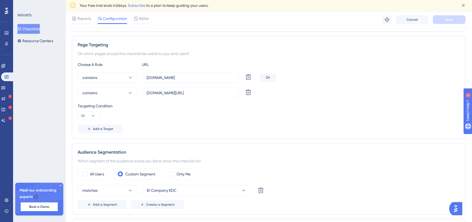
scroll to position [0, 0]
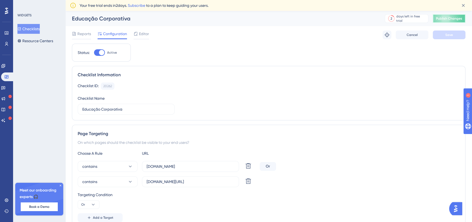
click at [451, 17] on span "Publish Changes" at bounding box center [449, 18] width 26 height 4
click at [5, 65] on link at bounding box center [3, 66] width 4 height 9
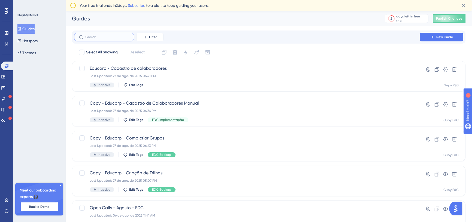
click at [112, 38] on input "text" at bounding box center [107, 37] width 44 height 4
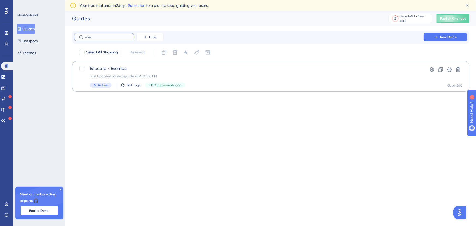
type input "eve"
click at [189, 73] on div "Educorp - Eventos Last Updated: 27 de ago. de 2025 07:08 PM Active Edit Tags ED…" at bounding box center [249, 76] width 318 height 22
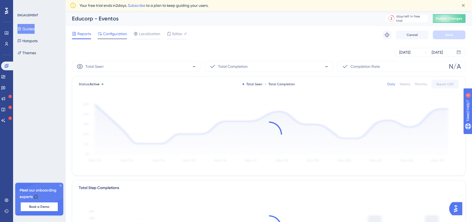
click at [115, 36] on span "Configuration" at bounding box center [115, 34] width 24 height 7
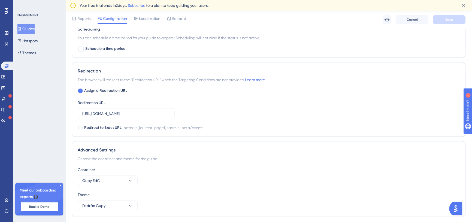
scroll to position [467, 0]
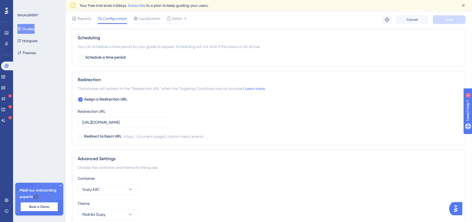
click at [32, 29] on button "Guides" at bounding box center [25, 29] width 17 height 10
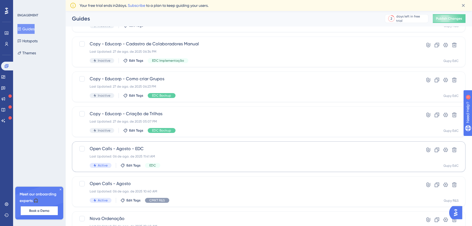
scroll to position [24, 0]
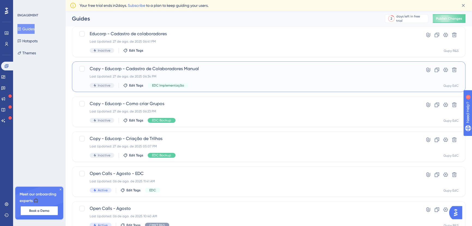
click at [222, 77] on div "Last Updated: 27 de ago. de 2025 06:34 PM" at bounding box center [247, 76] width 315 height 4
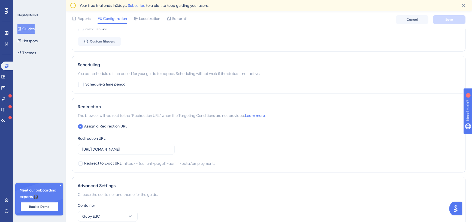
scroll to position [322, 0]
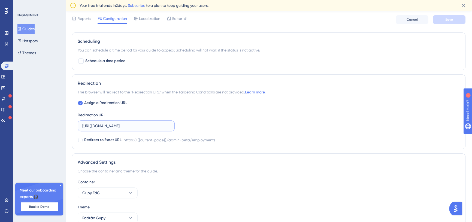
click at [166, 124] on input "[URL][DOMAIN_NAME]" at bounding box center [126, 126] width 88 height 6
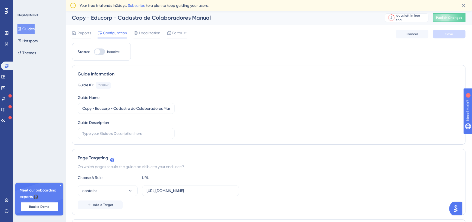
scroll to position [0, 0]
click at [442, 21] on button "Publish Changes" at bounding box center [449, 18] width 33 height 9
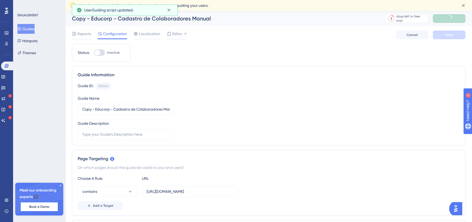
click at [100, 53] on div at bounding box center [97, 52] width 5 height 5
click at [94, 53] on input "Inactive" at bounding box center [94, 53] width 0 height 0
checkbox input "true"
click at [451, 34] on span "Save" at bounding box center [450, 35] width 8 height 4
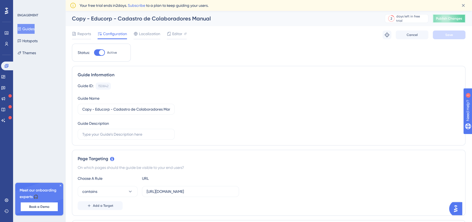
click at [448, 19] on span "Publish Changes" at bounding box center [449, 18] width 26 height 4
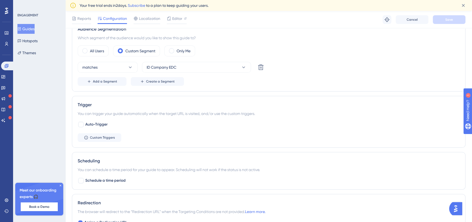
scroll to position [223, 0]
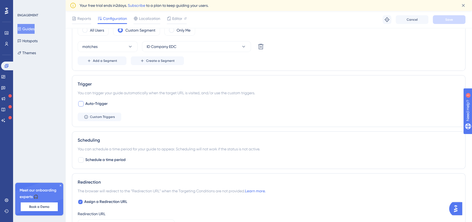
click at [95, 106] on span "Auto-Trigger" at bounding box center [96, 104] width 22 height 7
checkbox input "true"
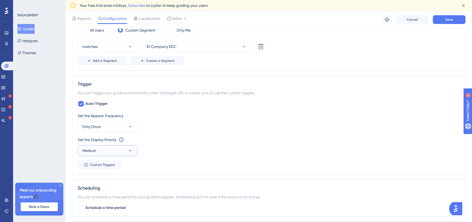
click at [126, 145] on button "Medium" at bounding box center [108, 150] width 60 height 11
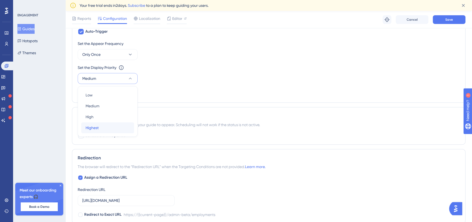
click at [105, 130] on div "Highest Highest" at bounding box center [108, 127] width 44 height 11
click at [113, 56] on button "Only Once" at bounding box center [108, 54] width 60 height 11
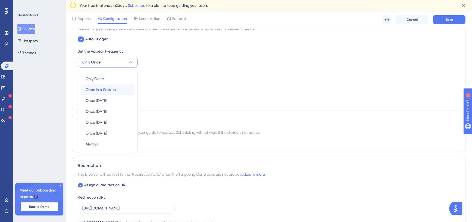
click at [111, 91] on span "Once in a Session" at bounding box center [101, 89] width 30 height 7
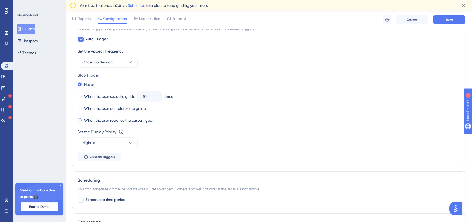
click at [79, 121] on span at bounding box center [80, 120] width 4 height 4
click at [83, 119] on input "radio" at bounding box center [83, 119] width 0 height 0
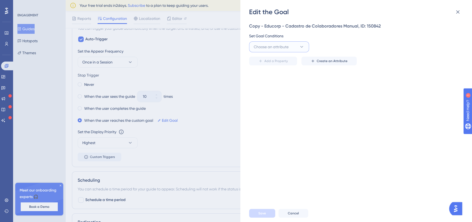
click at [279, 44] on span "Choose an attribute" at bounding box center [271, 47] width 35 height 7
click at [270, 128] on div "Guide Guide" at bounding box center [279, 123] width 44 height 11
click at [331, 46] on button "is seen" at bounding box center [340, 46] width 60 height 11
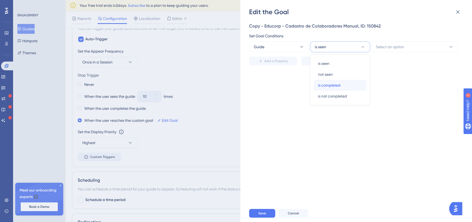
click at [332, 85] on span "is completed" at bounding box center [329, 85] width 22 height 7
click at [393, 46] on span "Select an option" at bounding box center [390, 47] width 28 height 7
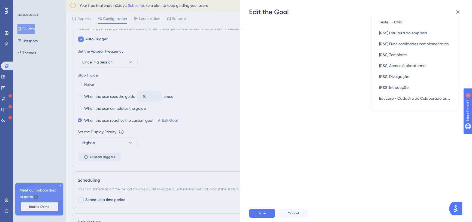
scroll to position [119, 0]
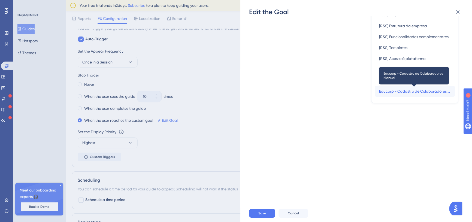
click at [402, 89] on span "Educorp - Cadastro de Colaboradores Manual" at bounding box center [414, 91] width 71 height 7
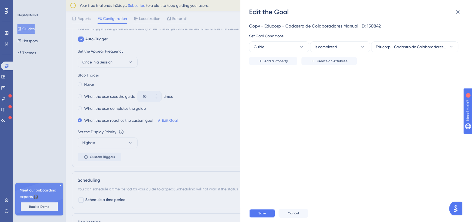
click at [261, 216] on span "Save" at bounding box center [263, 213] width 8 height 4
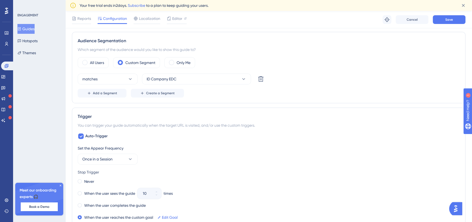
scroll to position [164, 0]
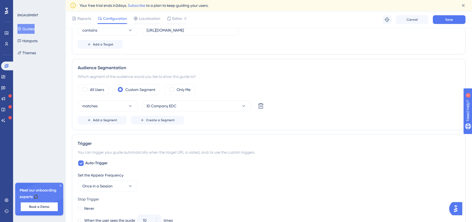
click at [449, 24] on div "Reports Configuration Localization Editor Troubleshoot Cancel Save" at bounding box center [268, 19] width 407 height 17
click at [448, 22] on span "Save" at bounding box center [450, 19] width 8 height 4
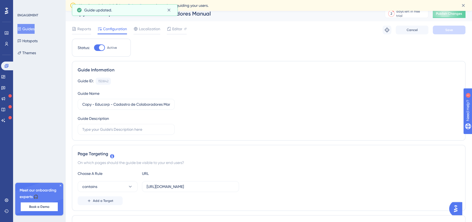
scroll to position [0, 0]
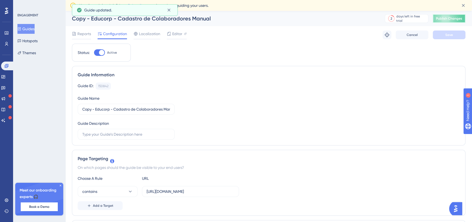
click at [458, 16] on span "Publish Changes" at bounding box center [449, 18] width 26 height 4
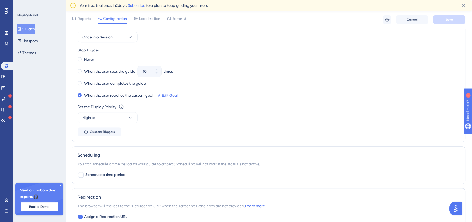
scroll to position [455, 0]
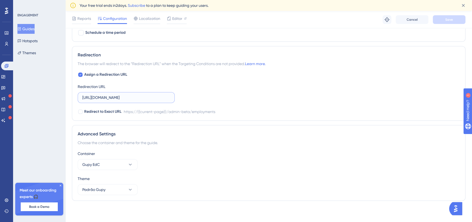
click at [146, 97] on input "[URL][DOMAIN_NAME]" at bounding box center [126, 98] width 88 height 6
click at [145, 97] on input "[URL][DOMAIN_NAME]" at bounding box center [126, 98] width 88 height 6
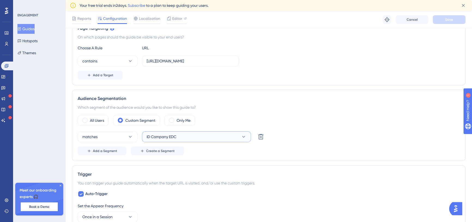
click at [204, 139] on button "ID Company EDC" at bounding box center [196, 136] width 109 height 11
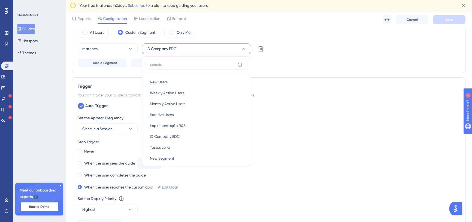
click at [306, 87] on div "Trigger" at bounding box center [269, 86] width 382 height 7
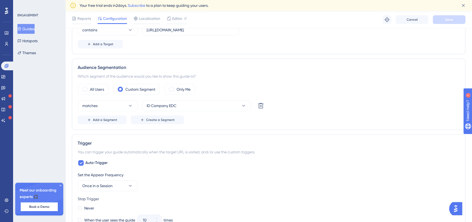
scroll to position [72, 0]
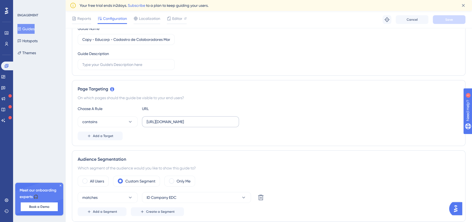
click at [193, 117] on label "[URL][DOMAIN_NAME]" at bounding box center [190, 121] width 97 height 11
click at [193, 119] on input "[URL][DOMAIN_NAME]" at bounding box center [191, 122] width 88 height 6
click at [193, 117] on label "[URL][DOMAIN_NAME]" at bounding box center [190, 121] width 97 height 11
click at [193, 119] on input "[URL][DOMAIN_NAME]" at bounding box center [191, 122] width 88 height 6
click at [193, 117] on label "[URL][DOMAIN_NAME]" at bounding box center [190, 121] width 97 height 11
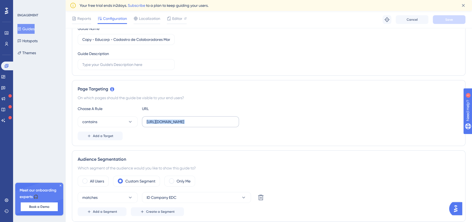
click at [193, 119] on input "[URL][DOMAIN_NAME]" at bounding box center [191, 122] width 88 height 6
click at [206, 119] on input "[URL][DOMAIN_NAME]" at bounding box center [191, 122] width 88 height 6
paste input "[URL][DOMAIN_NAME]"
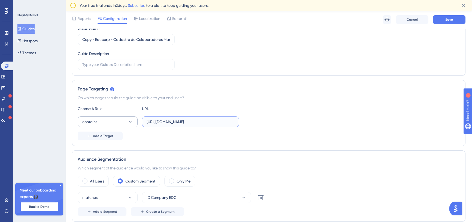
type input "[URL][DOMAIN_NAME]"
click at [119, 116] on button "contains" at bounding box center [108, 121] width 60 height 11
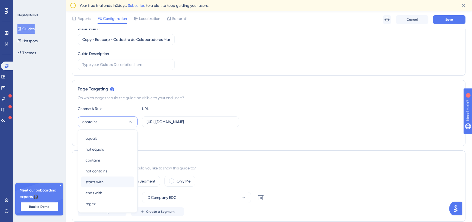
scroll to position [132, 0]
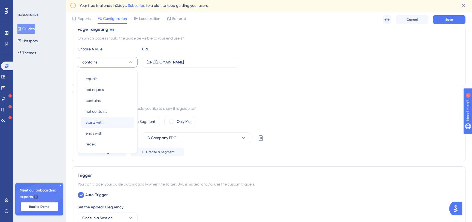
click at [110, 121] on div "starts with starts with" at bounding box center [108, 122] width 44 height 11
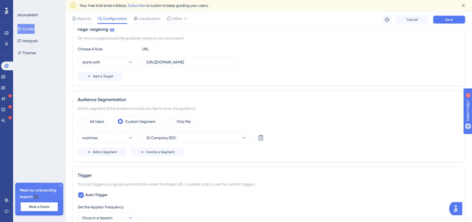
click at [448, 21] on span "Save" at bounding box center [450, 19] width 8 height 4
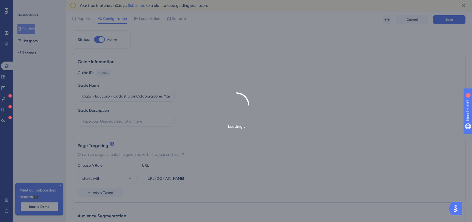
scroll to position [0, 0]
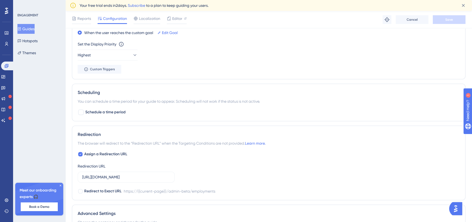
scroll to position [397, 0]
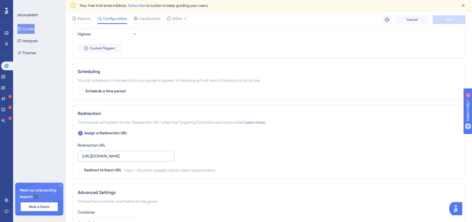
click at [160, 152] on label "[URL][DOMAIN_NAME]" at bounding box center [126, 156] width 97 height 11
click at [160, 153] on input "[URL][DOMAIN_NAME]" at bounding box center [126, 156] width 88 height 6
click at [160, 152] on label "[URL][DOMAIN_NAME]" at bounding box center [126, 156] width 97 height 11
click at [160, 153] on input "[URL][DOMAIN_NAME]" at bounding box center [126, 156] width 88 height 6
click at [160, 152] on label "[URL][DOMAIN_NAME]" at bounding box center [126, 156] width 97 height 11
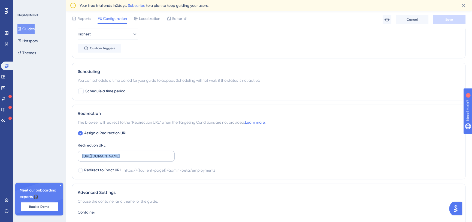
click at [160, 153] on input "[URL][DOMAIN_NAME]" at bounding box center [126, 156] width 88 height 6
click at [159, 153] on input "[URL][DOMAIN_NAME]" at bounding box center [126, 156] width 88 height 6
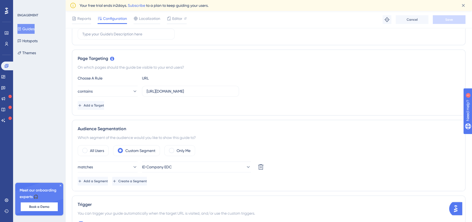
scroll to position [99, 0]
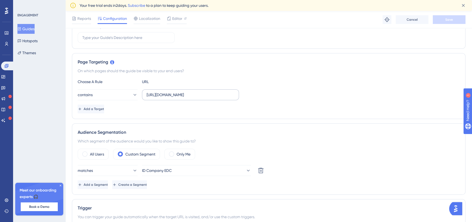
click at [213, 91] on label "[URL][DOMAIN_NAME]" at bounding box center [190, 94] width 97 height 11
click at [213, 92] on input "[URL][DOMAIN_NAME]" at bounding box center [191, 95] width 88 height 6
click at [213, 91] on label "[URL][DOMAIN_NAME]" at bounding box center [190, 94] width 97 height 11
click at [213, 92] on input "[URL][DOMAIN_NAME]" at bounding box center [191, 95] width 88 height 6
click at [213, 91] on label "[URL][DOMAIN_NAME]" at bounding box center [190, 94] width 97 height 11
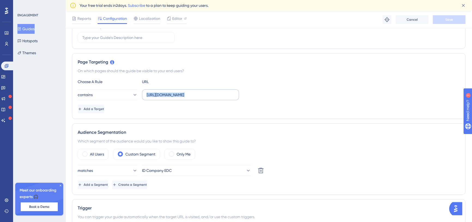
click at [213, 92] on input "[URL][DOMAIN_NAME]" at bounding box center [191, 95] width 88 height 6
click at [213, 91] on label "[URL][DOMAIN_NAME]" at bounding box center [190, 94] width 97 height 11
click at [213, 92] on input "[URL][DOMAIN_NAME]" at bounding box center [191, 95] width 88 height 6
click at [213, 91] on label "[URL][DOMAIN_NAME]" at bounding box center [190, 94] width 97 height 11
click at [213, 92] on input "[URL][DOMAIN_NAME]" at bounding box center [191, 95] width 88 height 6
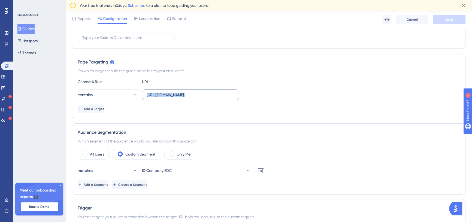
click at [213, 91] on label "[URL][DOMAIN_NAME]" at bounding box center [190, 94] width 97 height 11
click at [213, 92] on input "[URL][DOMAIN_NAME]" at bounding box center [191, 95] width 88 height 6
click at [213, 91] on label "[URL][DOMAIN_NAME]" at bounding box center [190, 94] width 97 height 11
click at [213, 92] on input "[URL][DOMAIN_NAME]" at bounding box center [191, 95] width 88 height 6
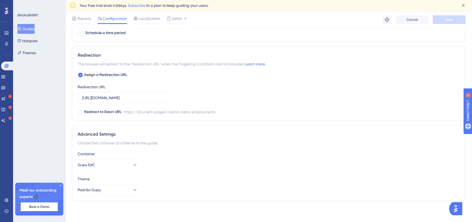
scroll to position [455, 0]
click at [169, 96] on input "[URL][DOMAIN_NAME]" at bounding box center [126, 98] width 88 height 6
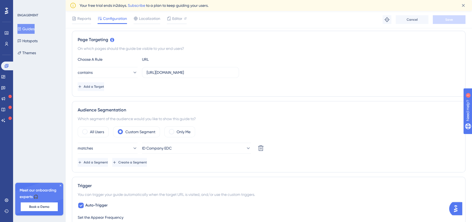
scroll to position [108, 0]
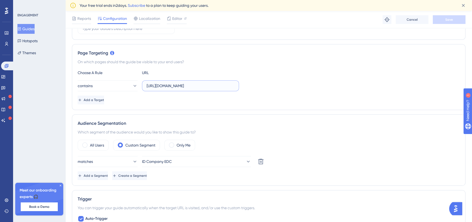
click at [212, 88] on input "[URL][DOMAIN_NAME]" at bounding box center [191, 86] width 88 height 6
paste input "[URL][DOMAIN_NAME]"
type input "[URL][DOMAIN_NAME]"
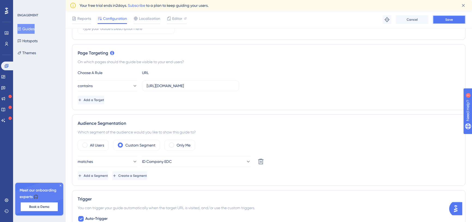
click at [446, 20] on span "Save" at bounding box center [450, 19] width 8 height 4
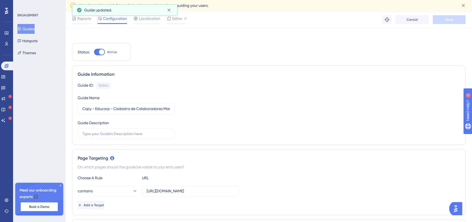
scroll to position [0, 0]
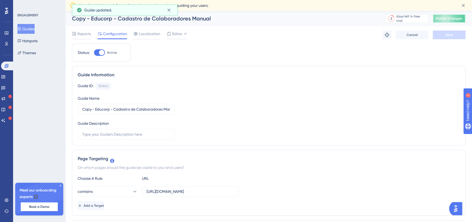
click at [447, 20] on button "Publish Changes" at bounding box center [449, 18] width 33 height 9
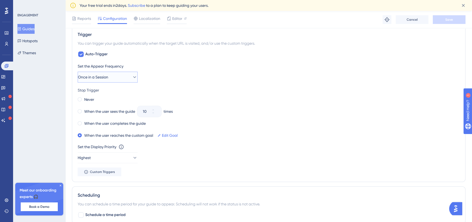
click at [132, 78] on icon at bounding box center [134, 76] width 5 height 5
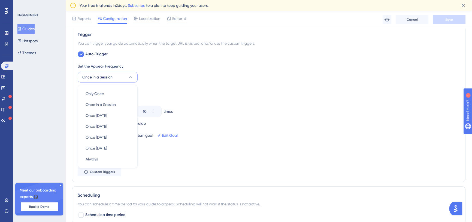
scroll to position [288, 0]
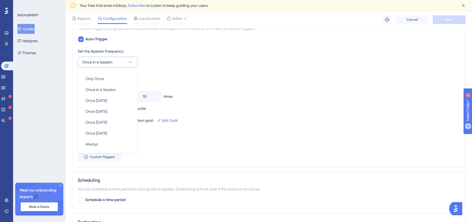
click at [186, 56] on div "Set the Appear Frequency Once in a Session Only Once Only Once Once in a Sessio…" at bounding box center [269, 58] width 382 height 20
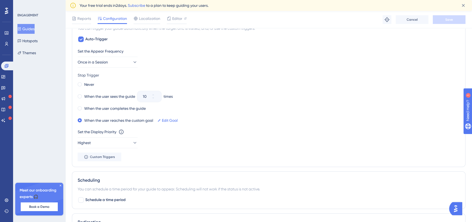
click at [167, 117] on div "Edit Goal" at bounding box center [168, 121] width 20 height 8
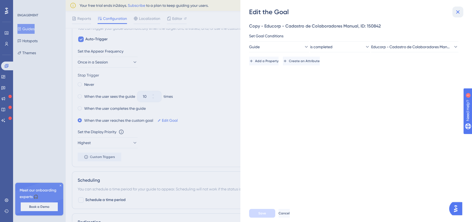
click at [459, 10] on icon at bounding box center [458, 12] width 7 height 7
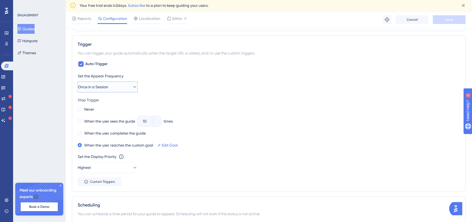
click at [118, 91] on button "Once in a Session" at bounding box center [108, 87] width 60 height 11
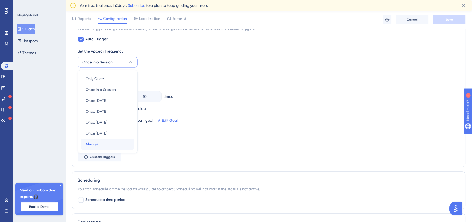
click at [113, 142] on div "Always Always" at bounding box center [108, 144] width 44 height 11
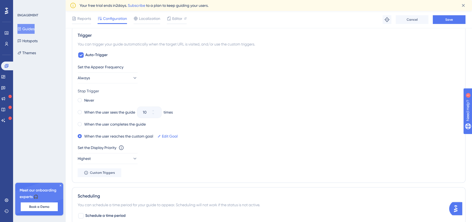
scroll to position [263, 0]
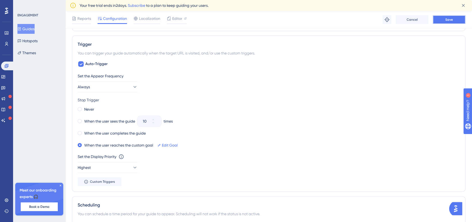
click at [449, 21] on span "Save" at bounding box center [450, 19] width 8 height 4
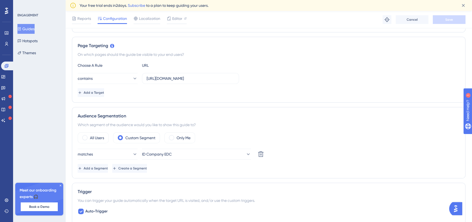
scroll to position [0, 0]
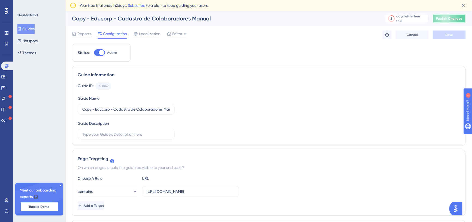
click at [447, 16] on span "Publish Changes" at bounding box center [449, 18] width 26 height 4
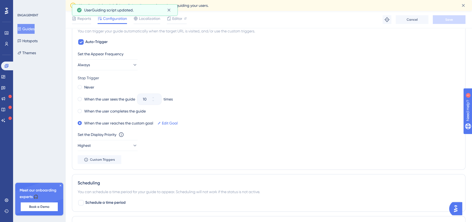
scroll to position [297, 0]
